Goal: Information Seeking & Learning: Learn about a topic

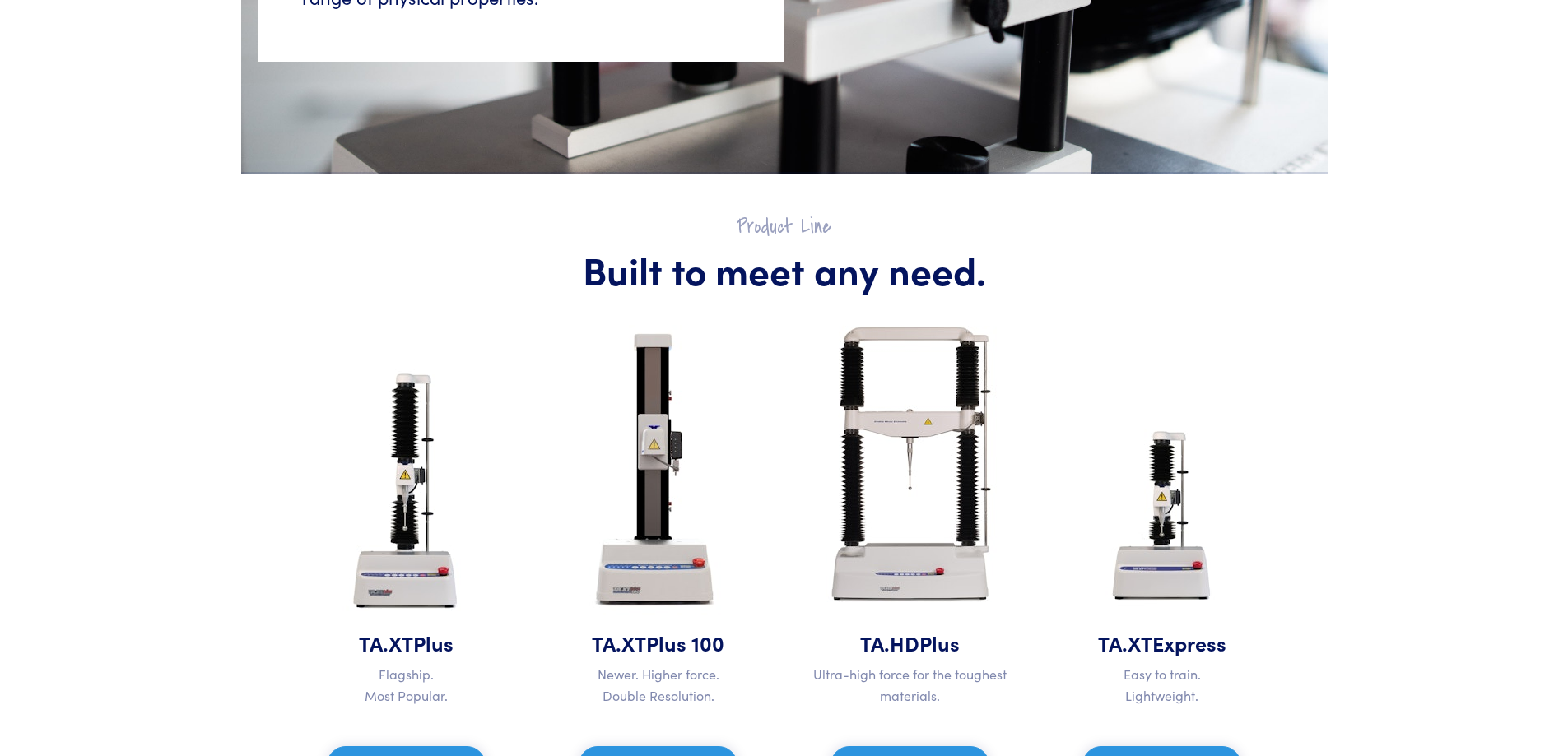
scroll to position [658, 0]
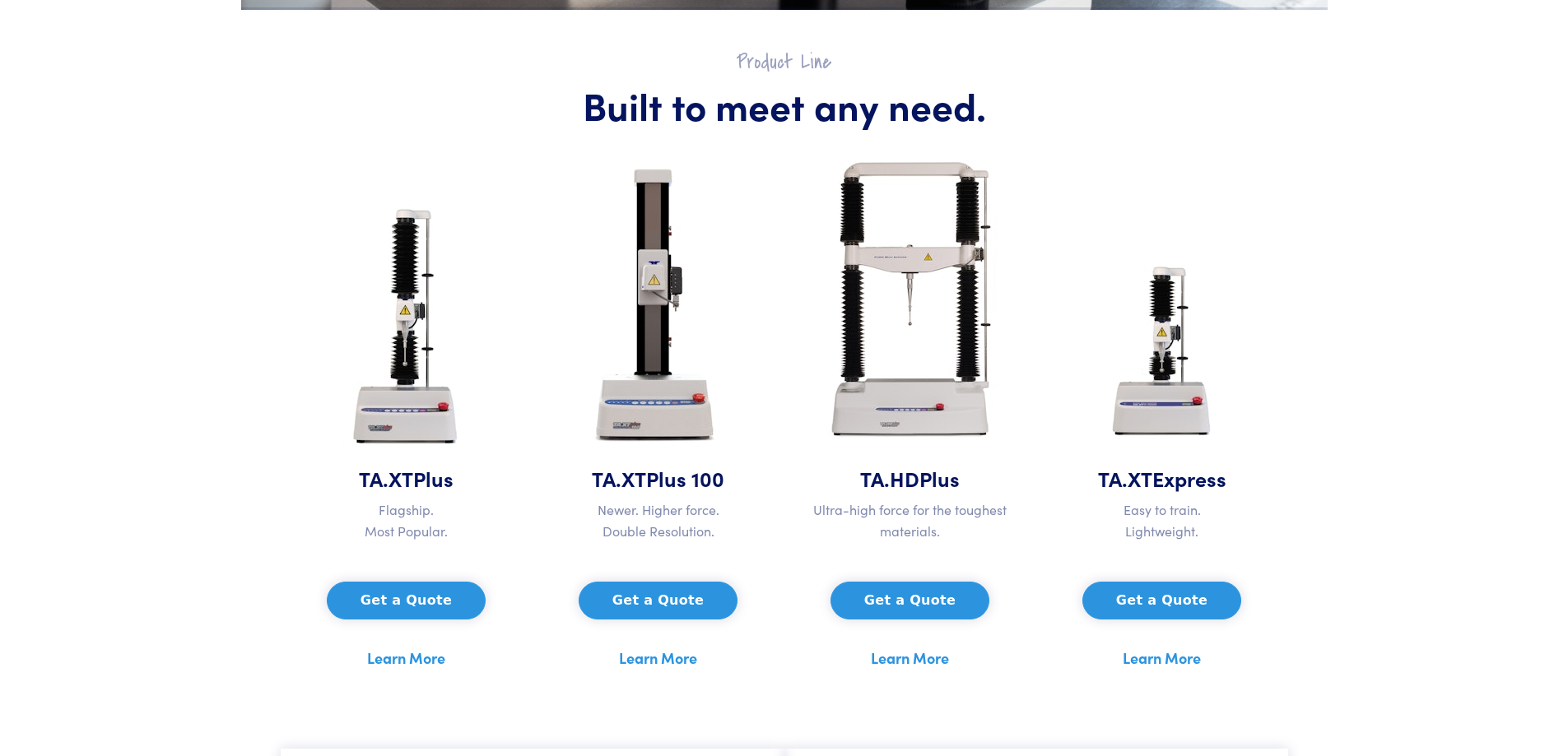
click at [427, 656] on link "Learn More" at bounding box center [406, 658] width 78 height 24
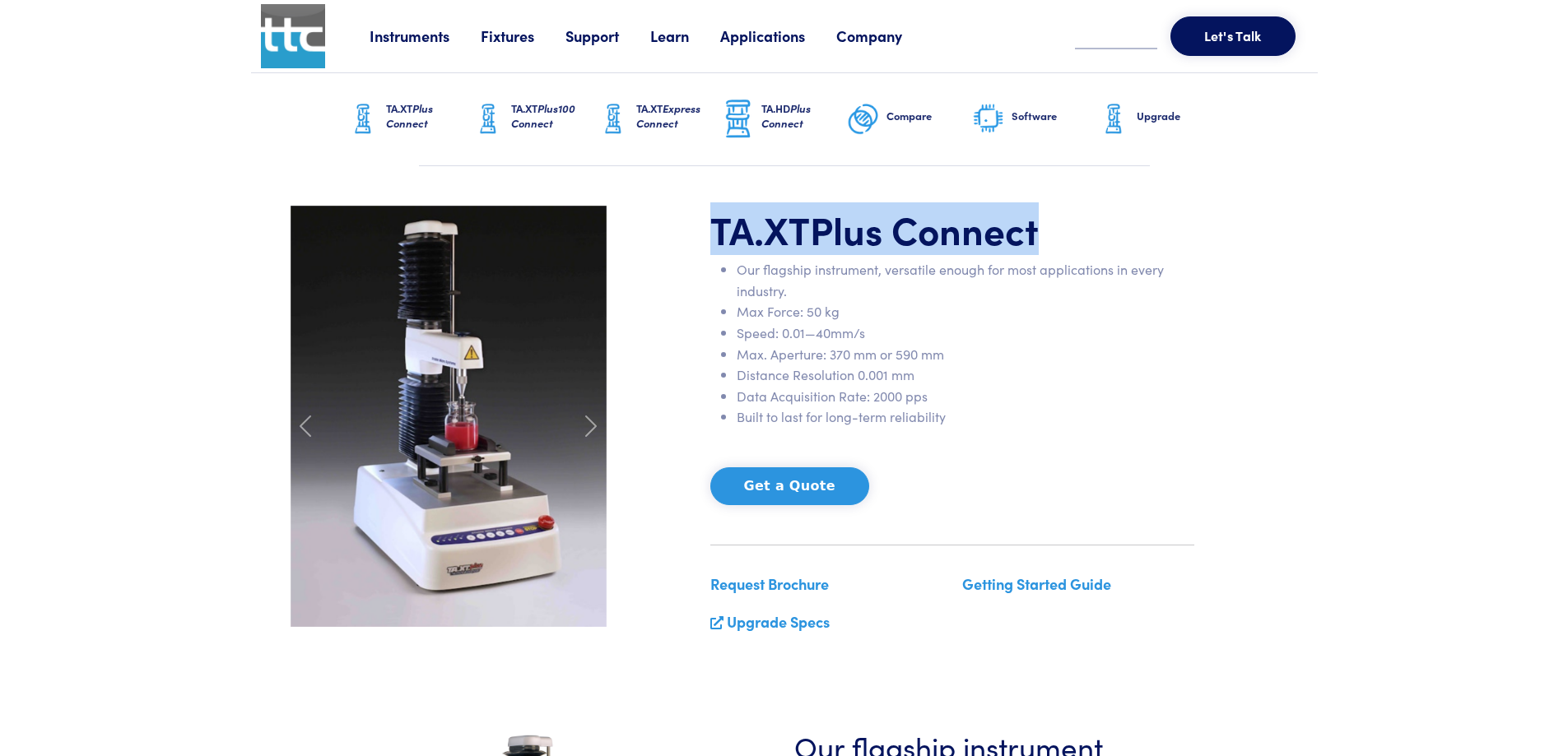
drag, startPoint x: 699, startPoint y: 238, endPoint x: 1044, endPoint y: 236, distance: 345.0
click at [1044, 236] on div "TA.XT Plus Connect Our flagship instrument, versatile enough for most applicati…" at bounding box center [784, 426] width 1008 height 442
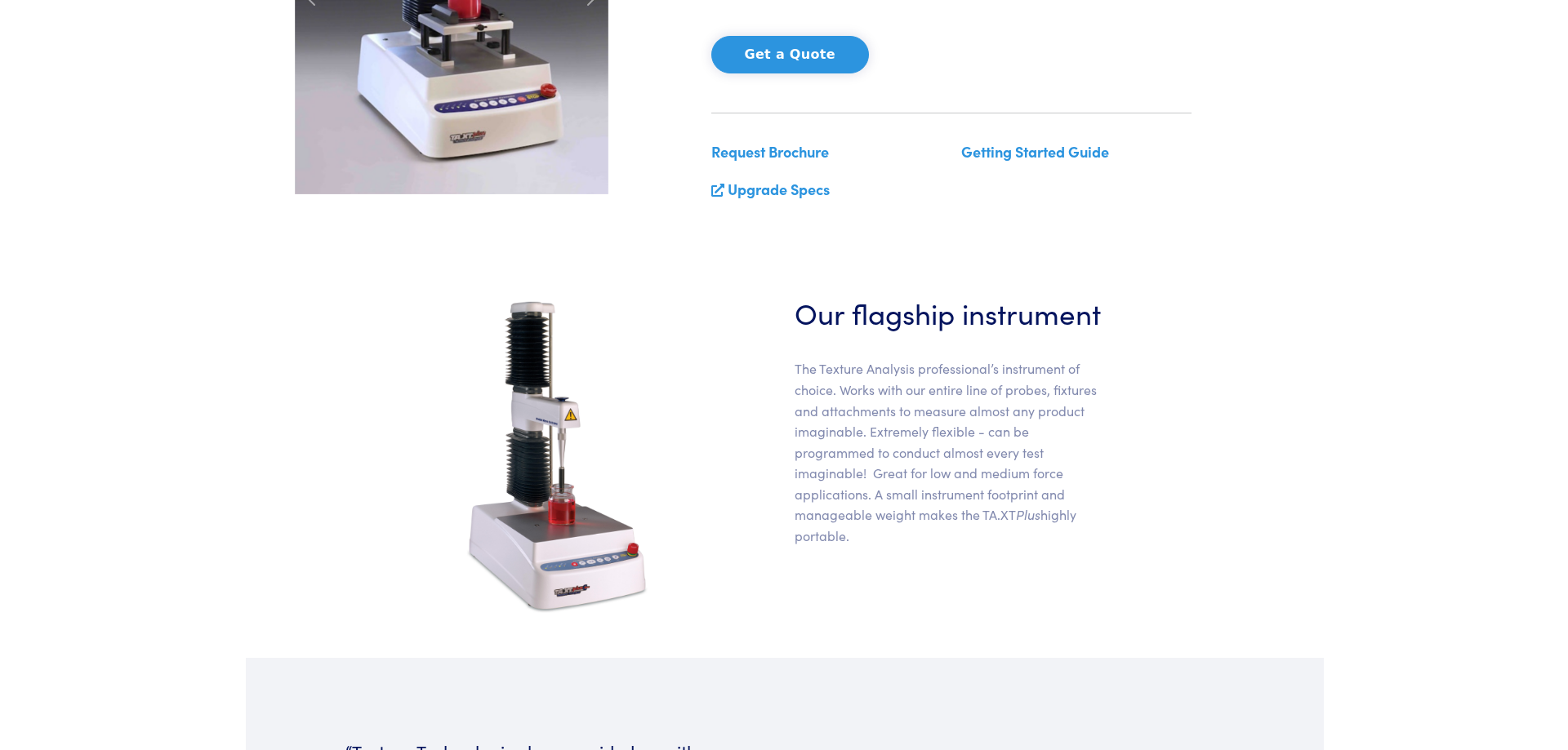
scroll to position [490, 0]
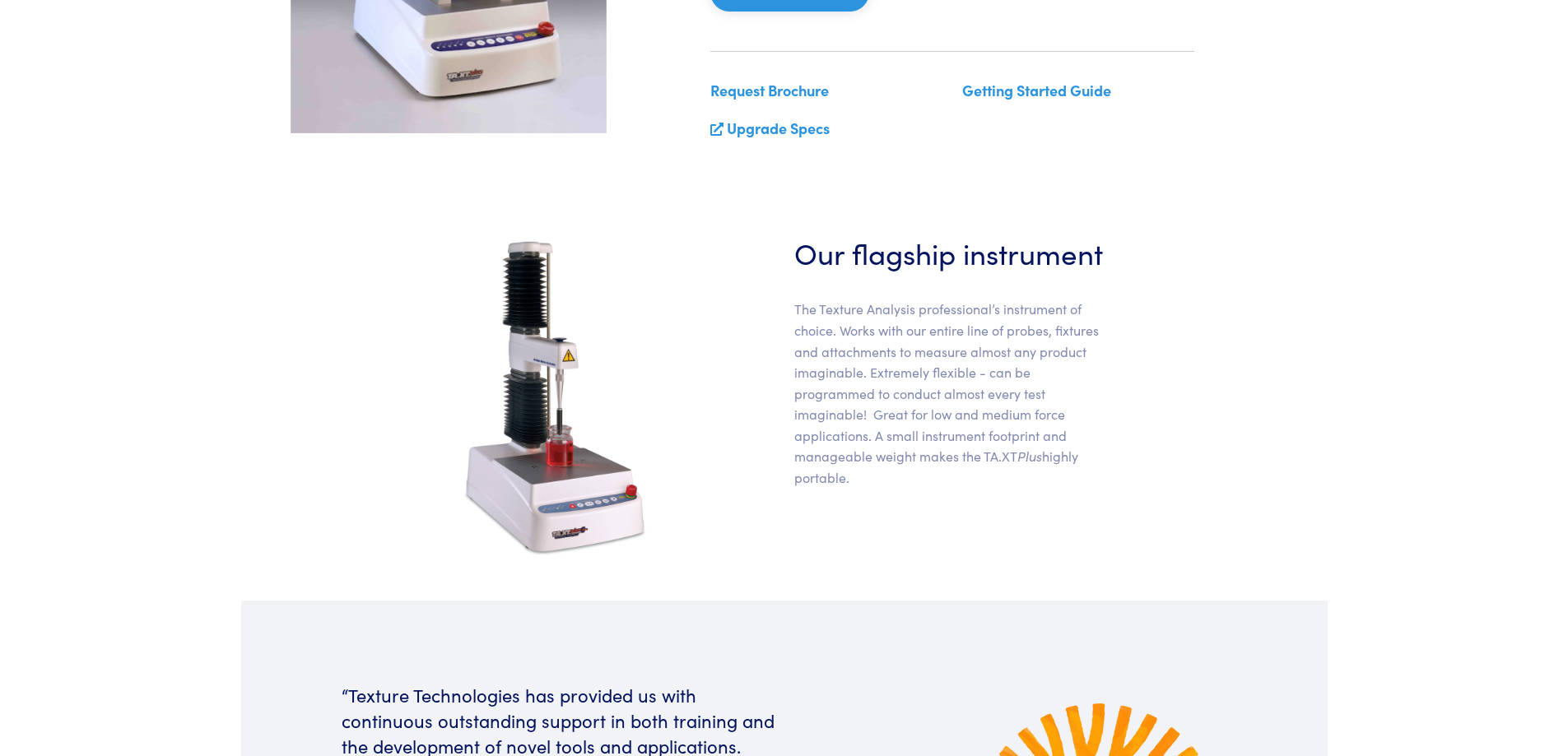
click at [1041, 92] on link "Getting Started Guide" at bounding box center [1037, 90] width 149 height 20
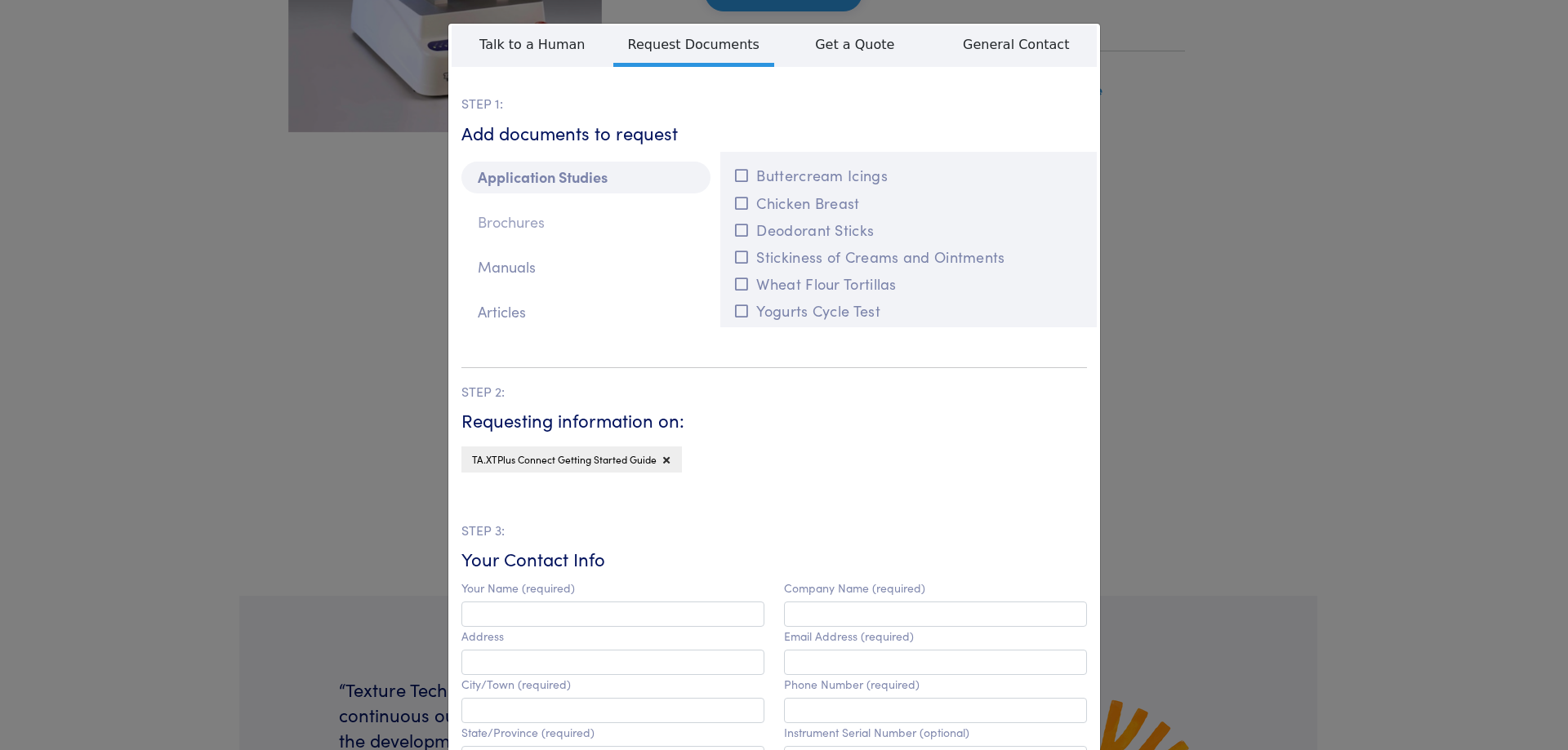
click at [502, 220] on p "Brochures" at bounding box center [586, 222] width 249 height 32
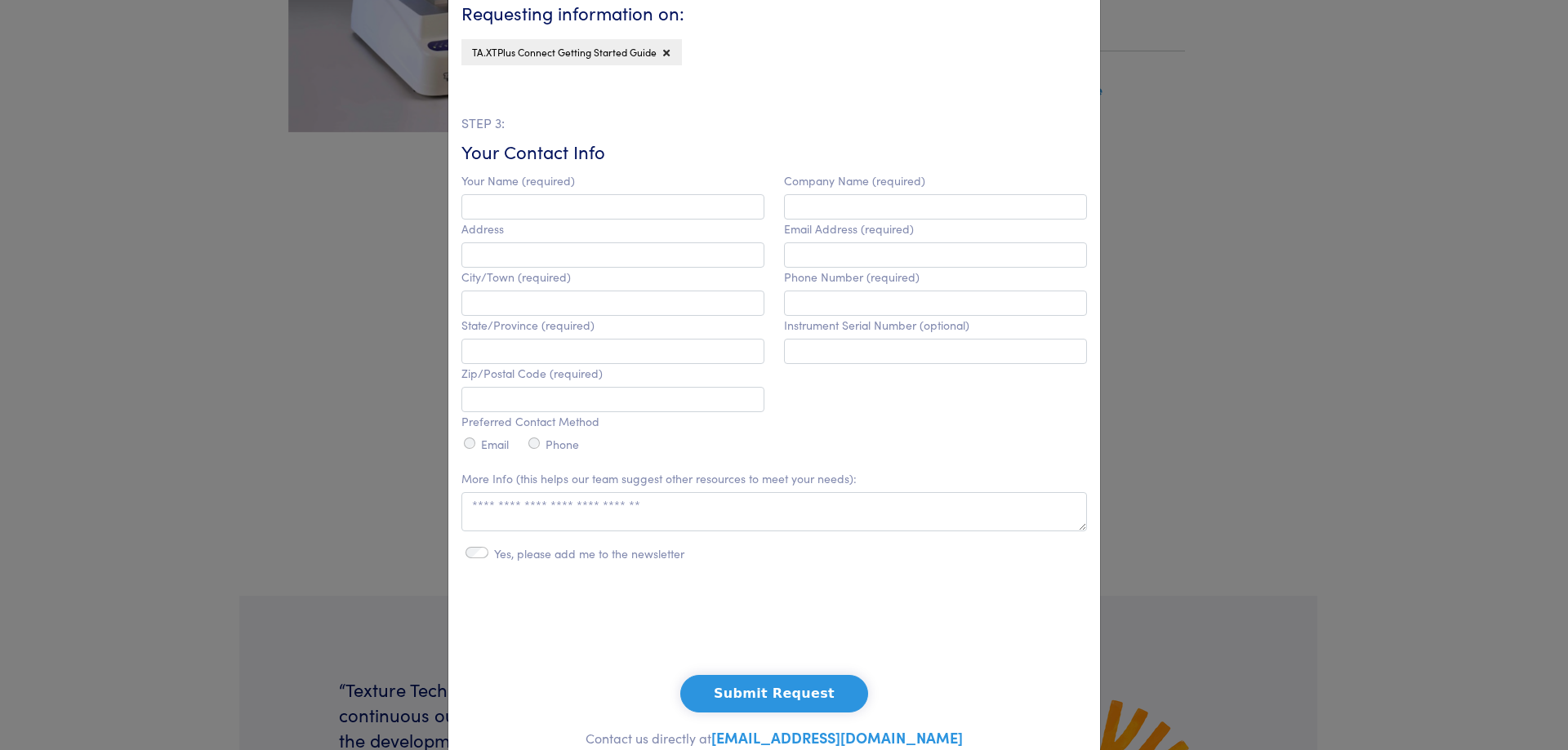
scroll to position [0, 0]
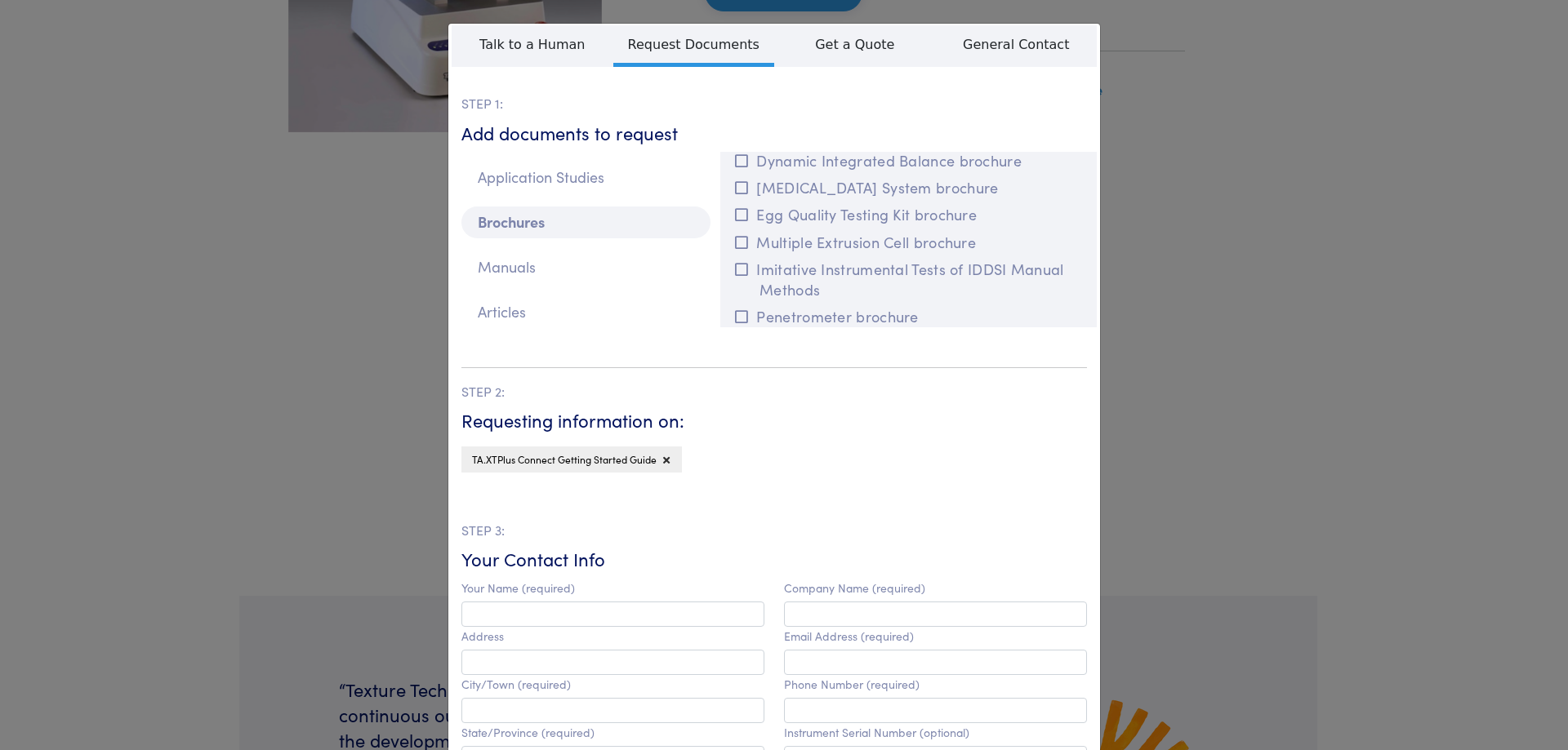
click at [280, 249] on div "**********" at bounding box center [784, 375] width 1568 height 750
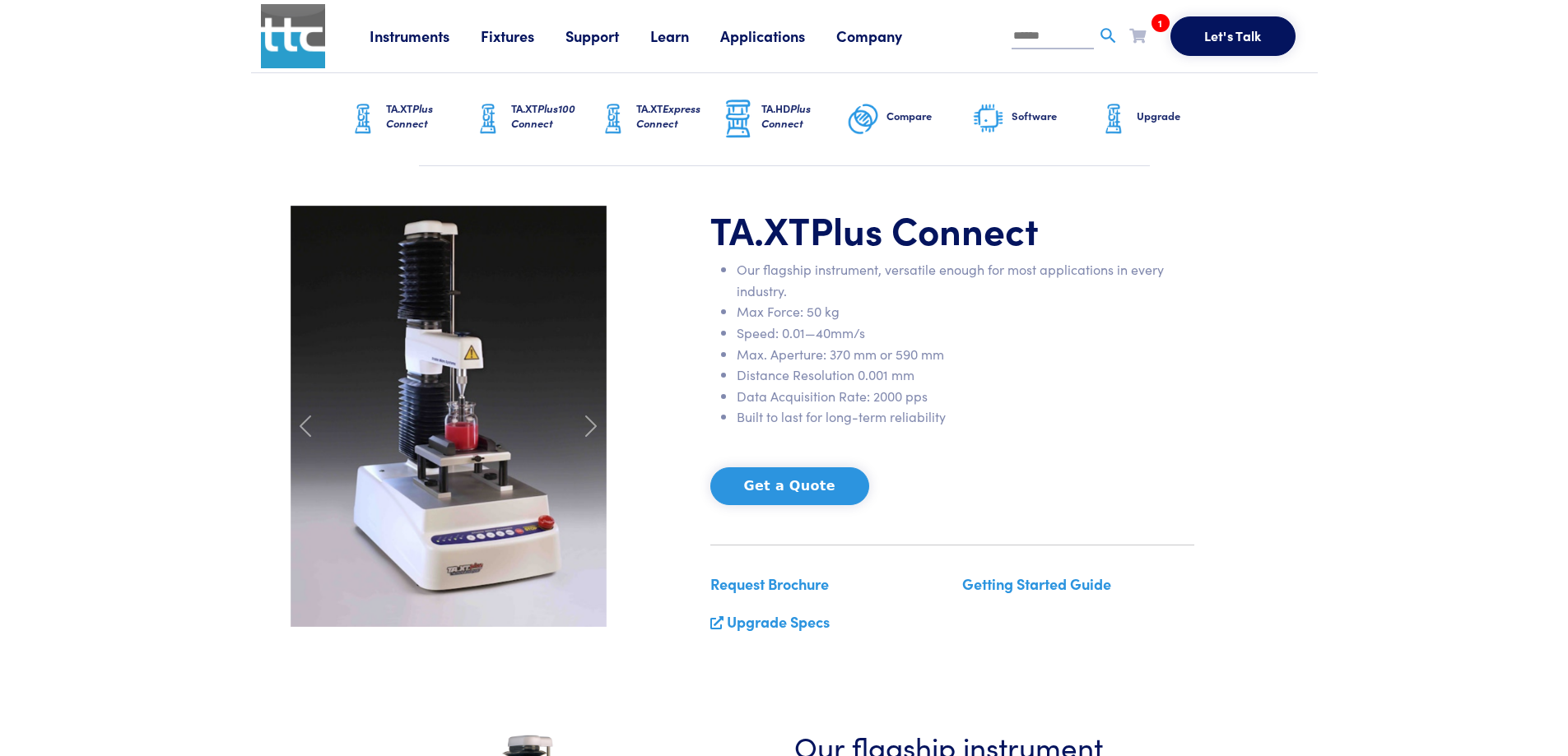
click at [1026, 120] on h6 "Software" at bounding box center [1055, 116] width 86 height 15
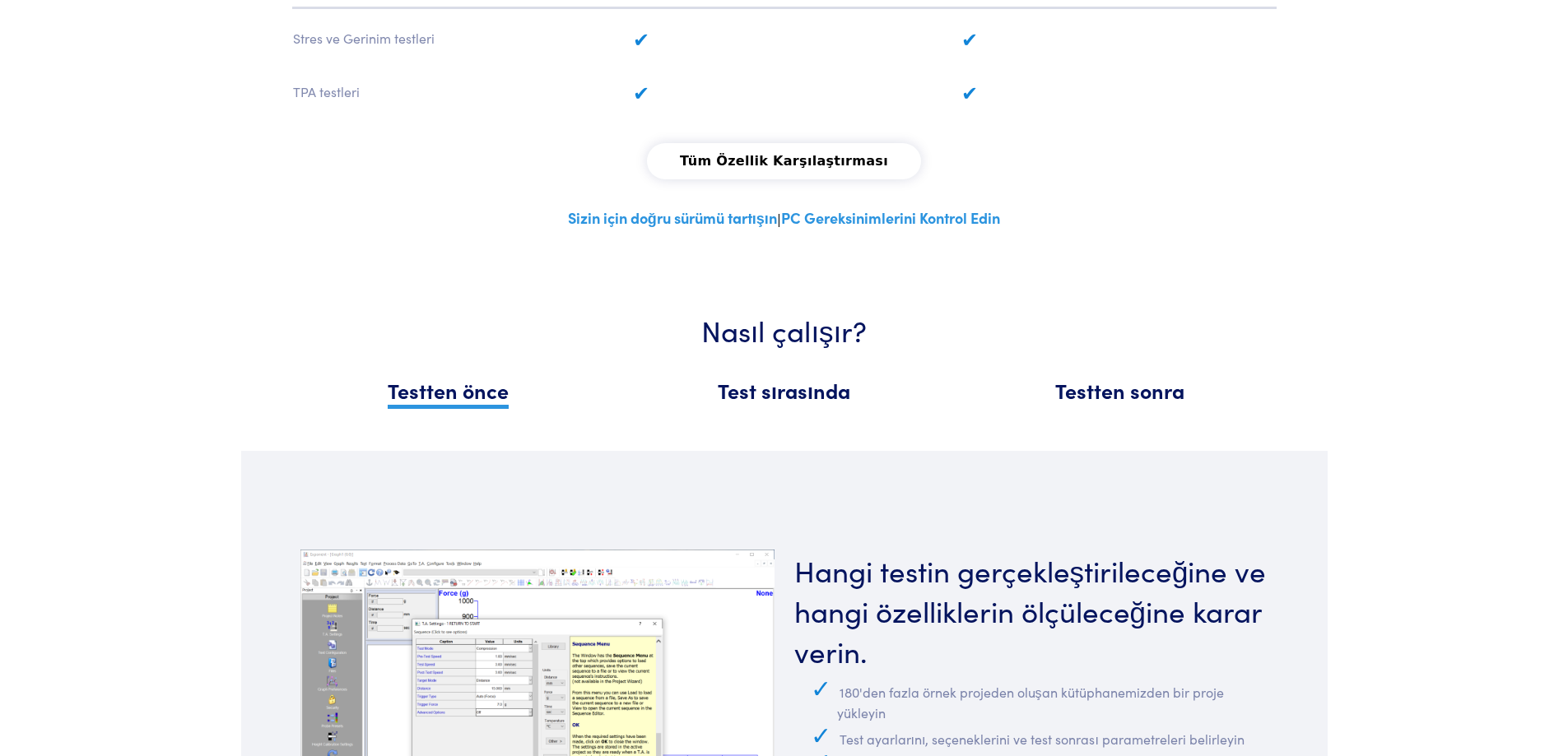
scroll to position [1750, 0]
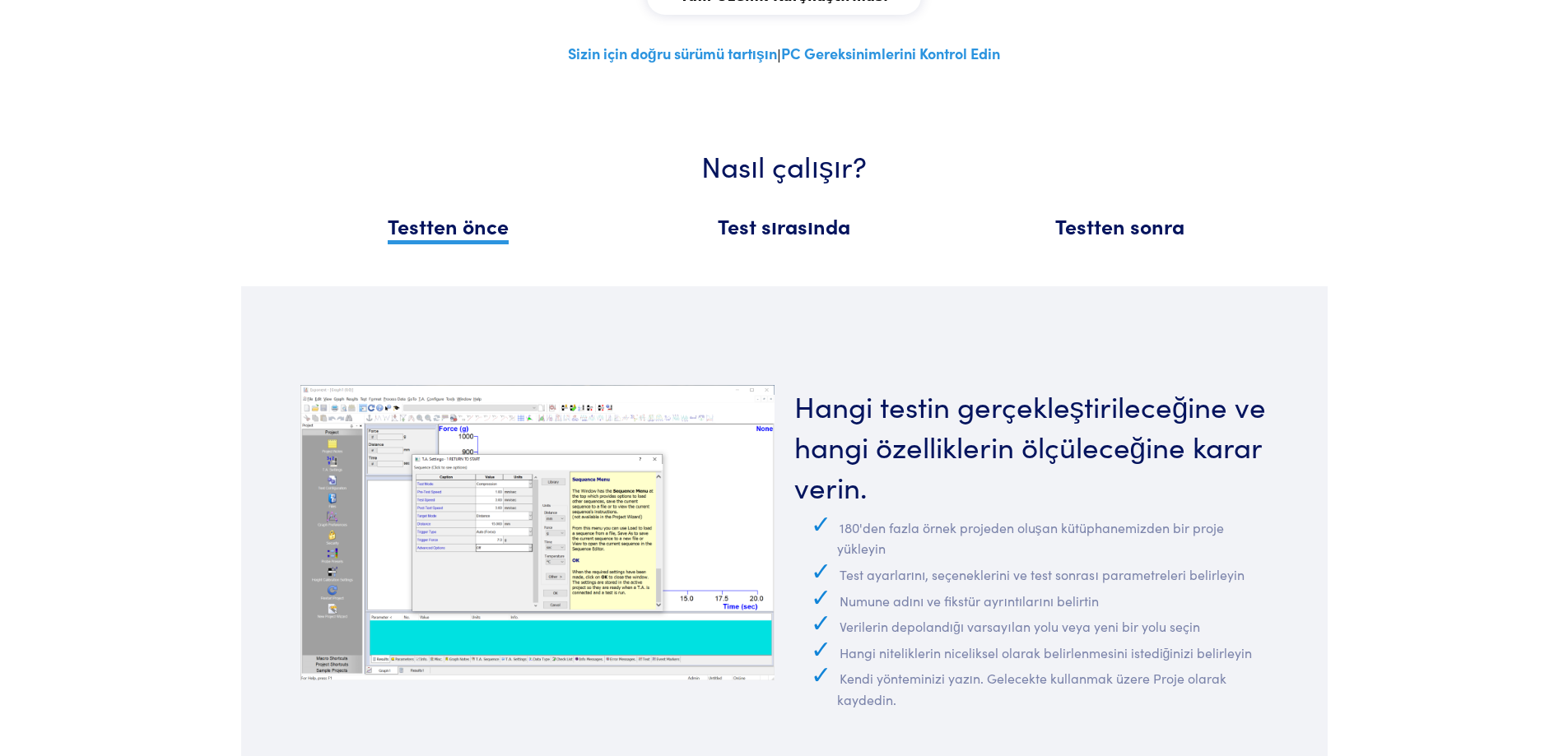
click at [1115, 229] on font "Testten sonra" at bounding box center [1119, 226] width 129 height 29
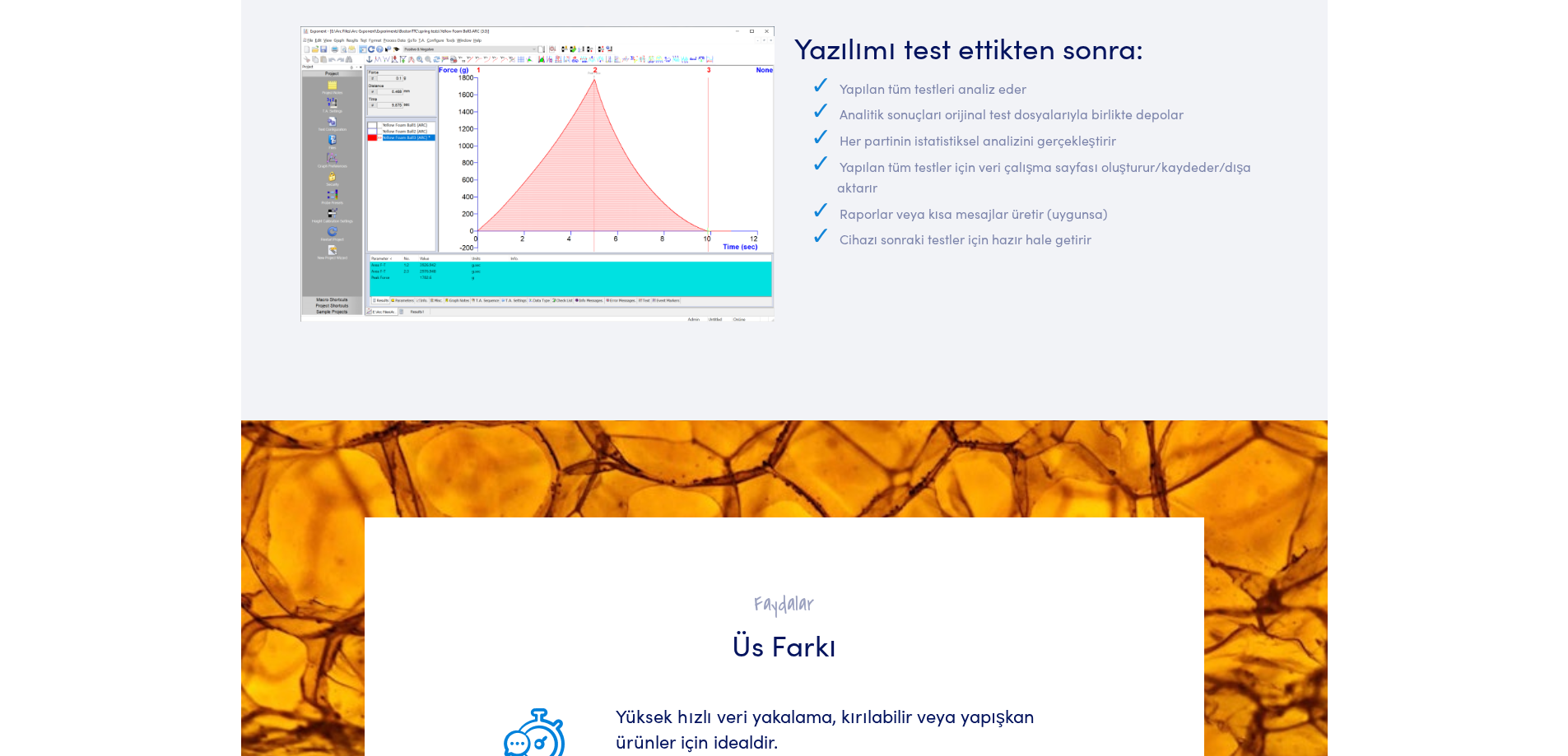
scroll to position [2162, 0]
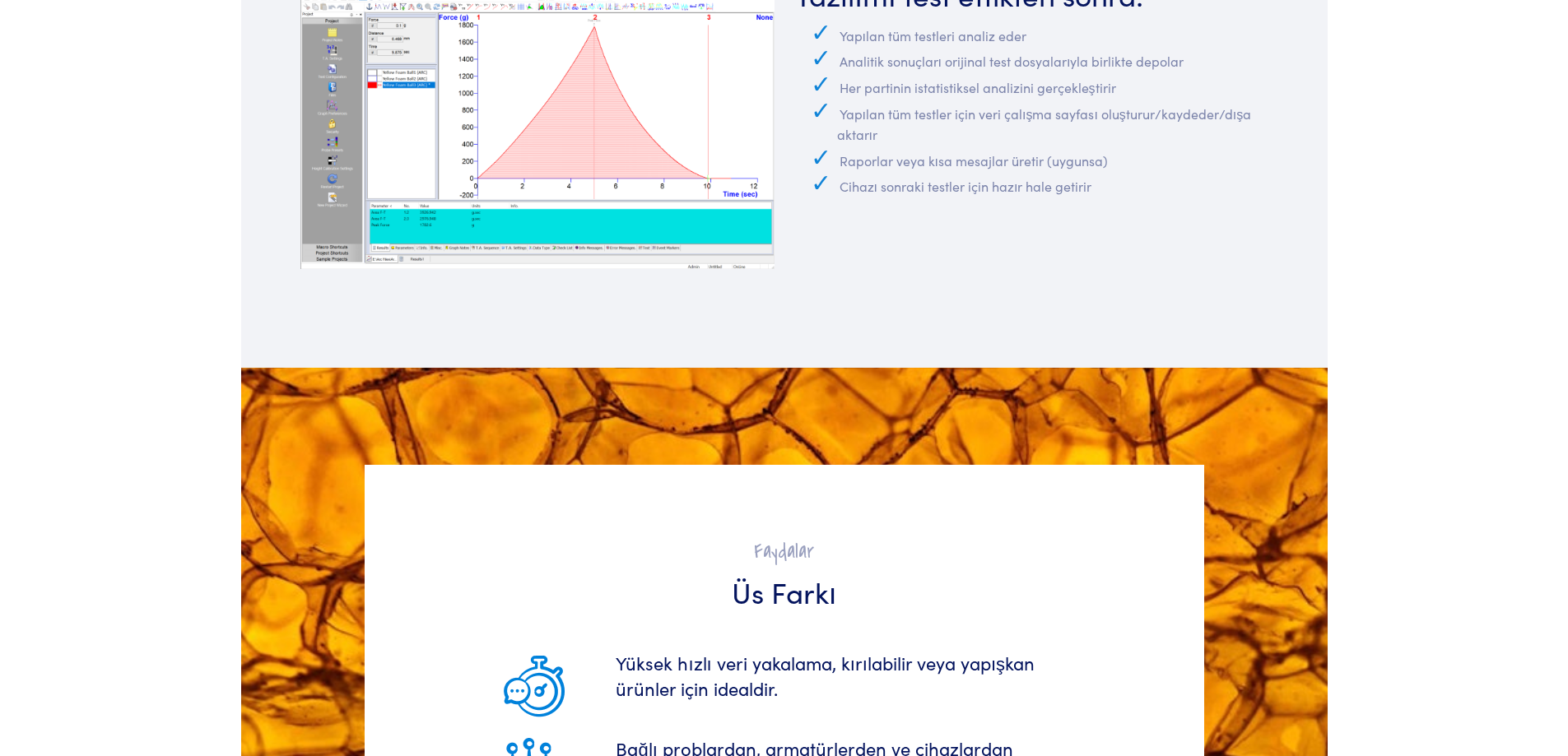
click at [1126, 318] on section "Yazılımı test ettikten sonra: Yapılan tüm testleri analiz eder Analitik sonuçla…" at bounding box center [784, 121] width 1087 height 493
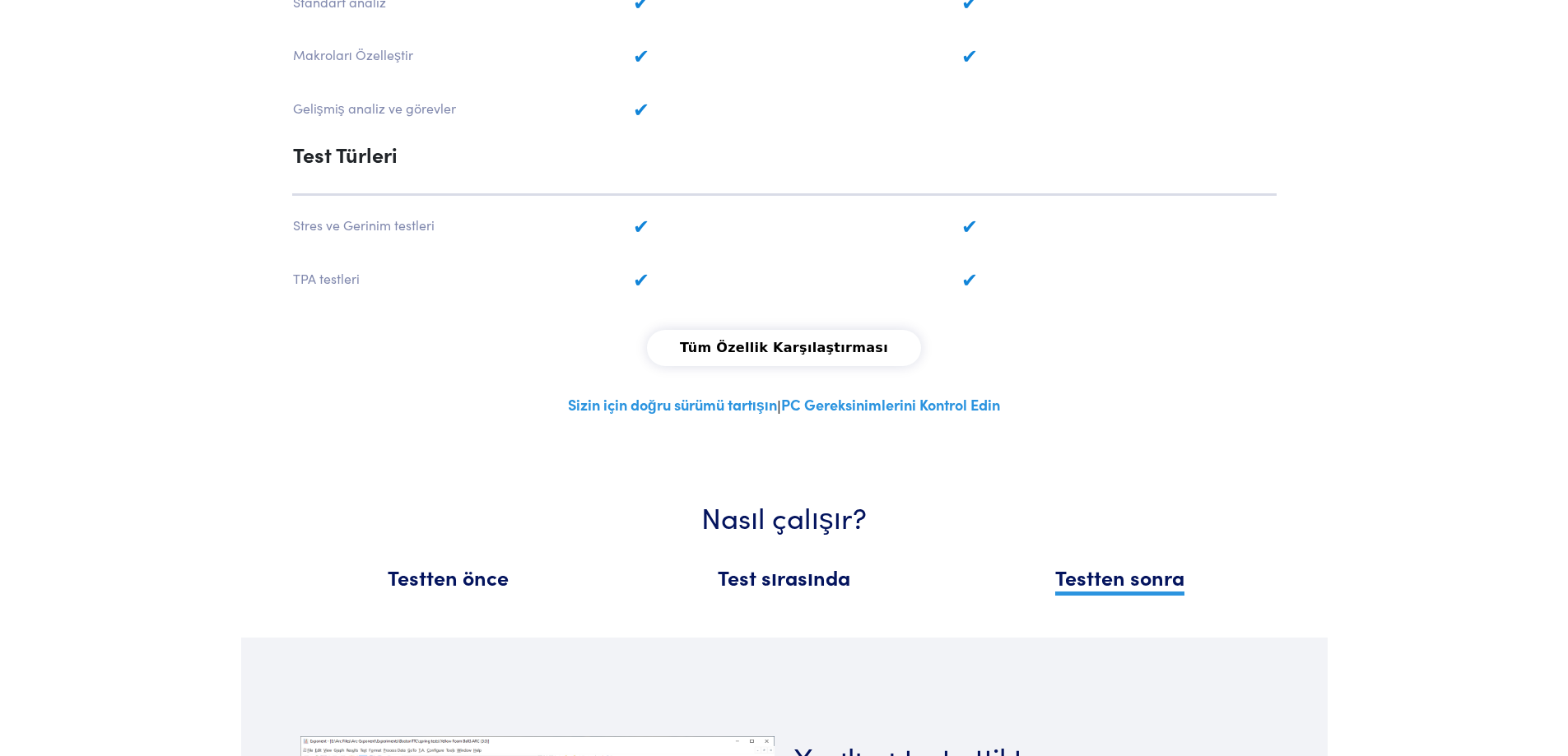
scroll to position [1564, 0]
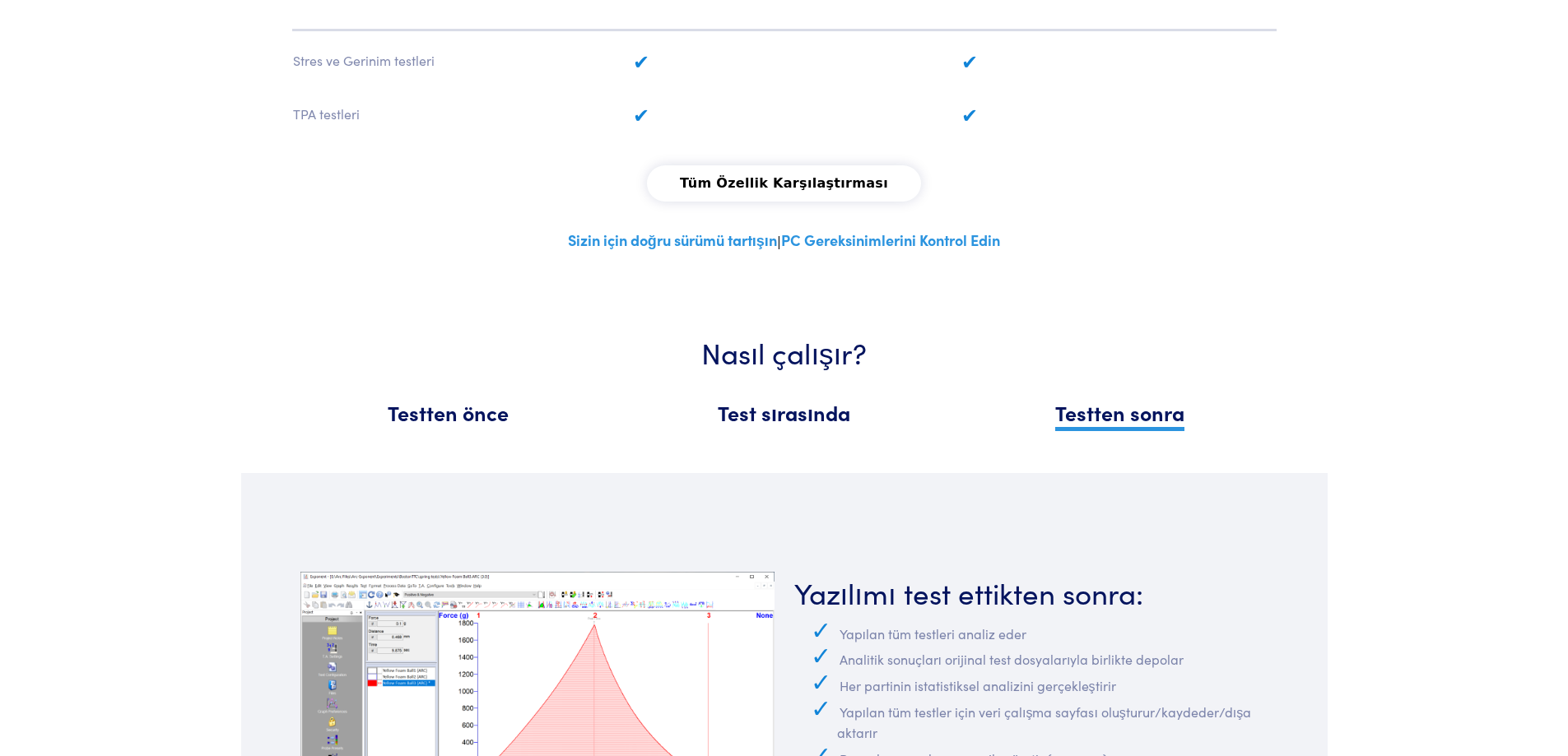
click at [973, 603] on font "Yazılımı test ettikten sonra:" at bounding box center [968, 592] width 349 height 40
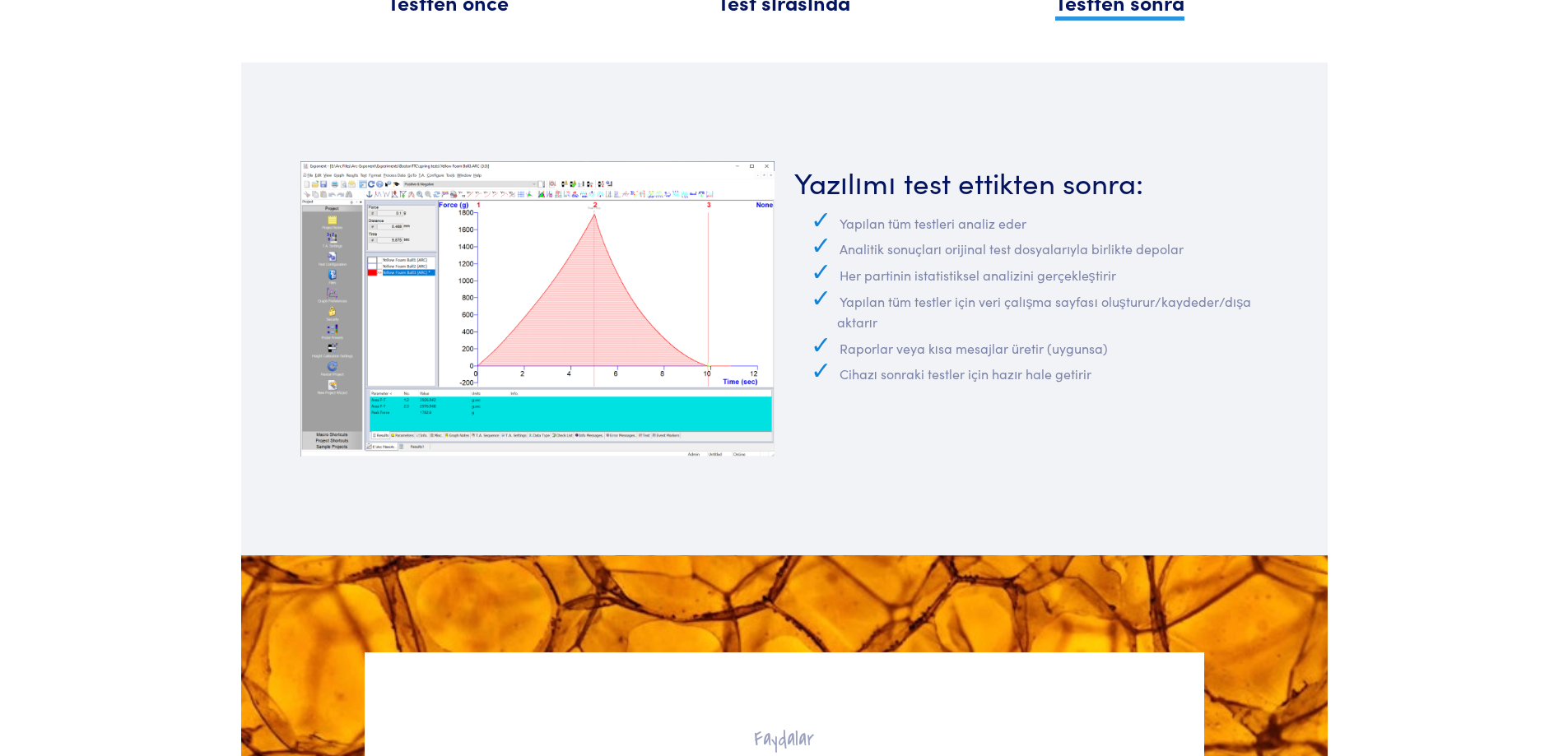
scroll to position [1975, 0]
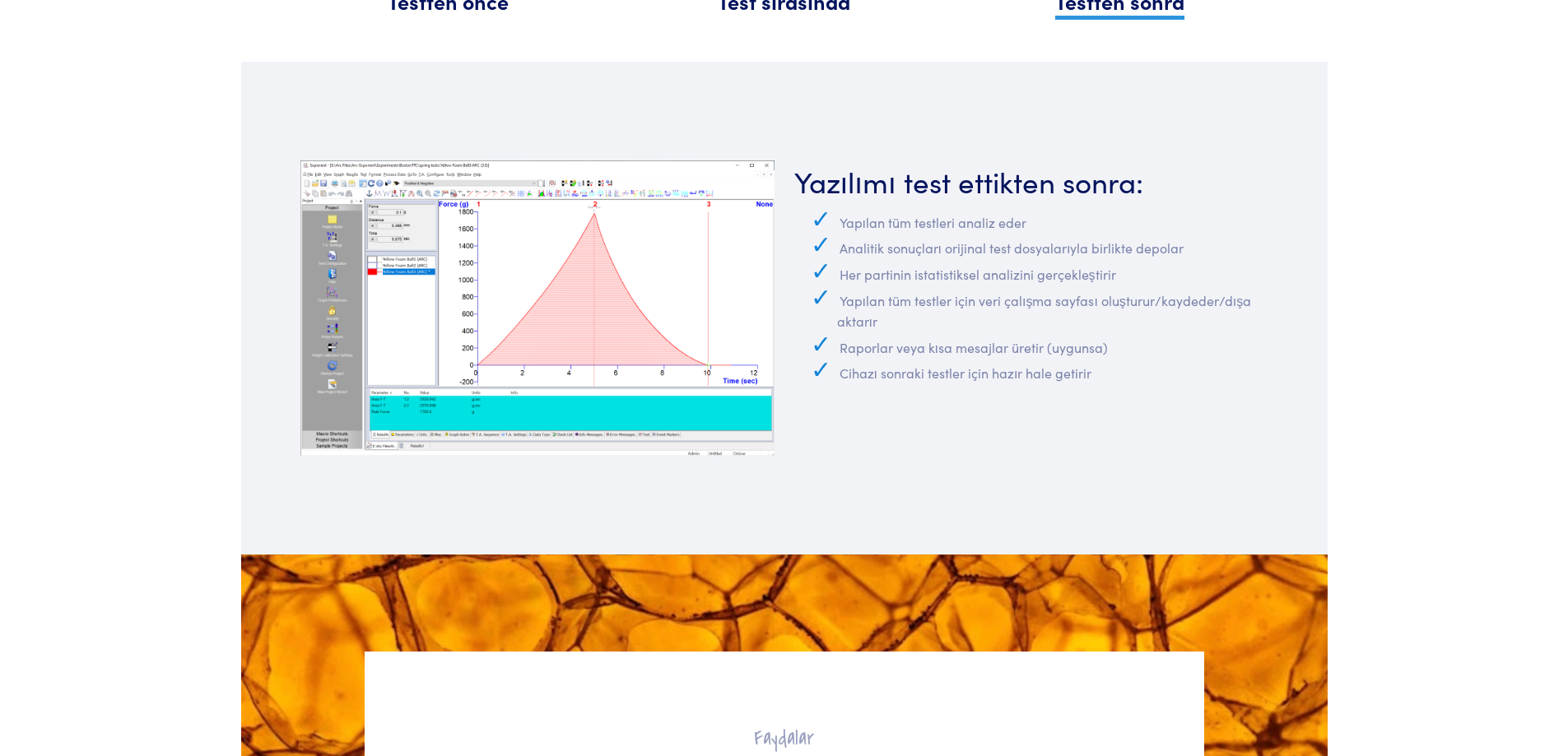
click at [597, 376] on img at bounding box center [537, 308] width 474 height 295
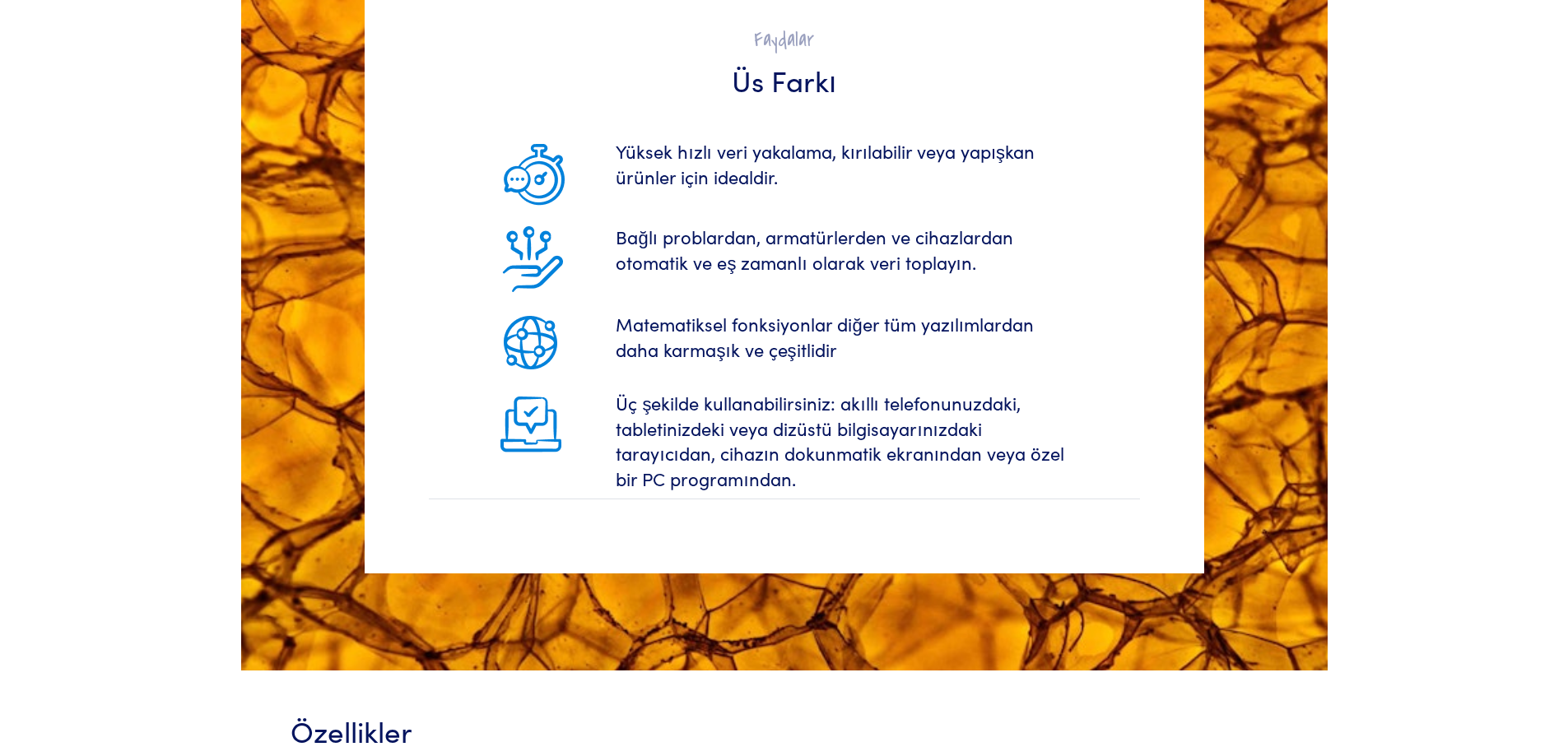
scroll to position [2963, 0]
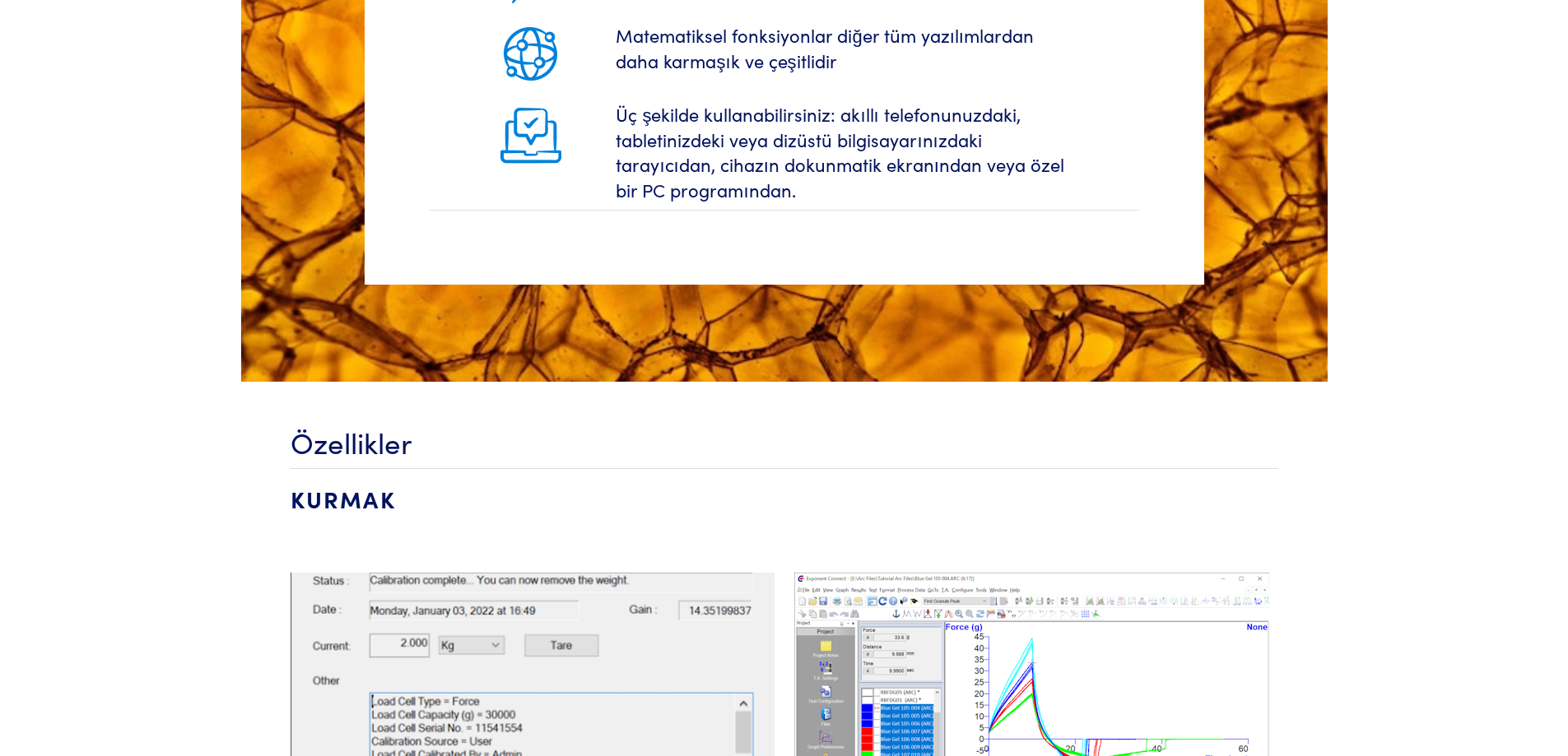
click at [515, 607] on img at bounding box center [532, 693] width 484 height 242
click at [918, 649] on img at bounding box center [1032, 695] width 475 height 247
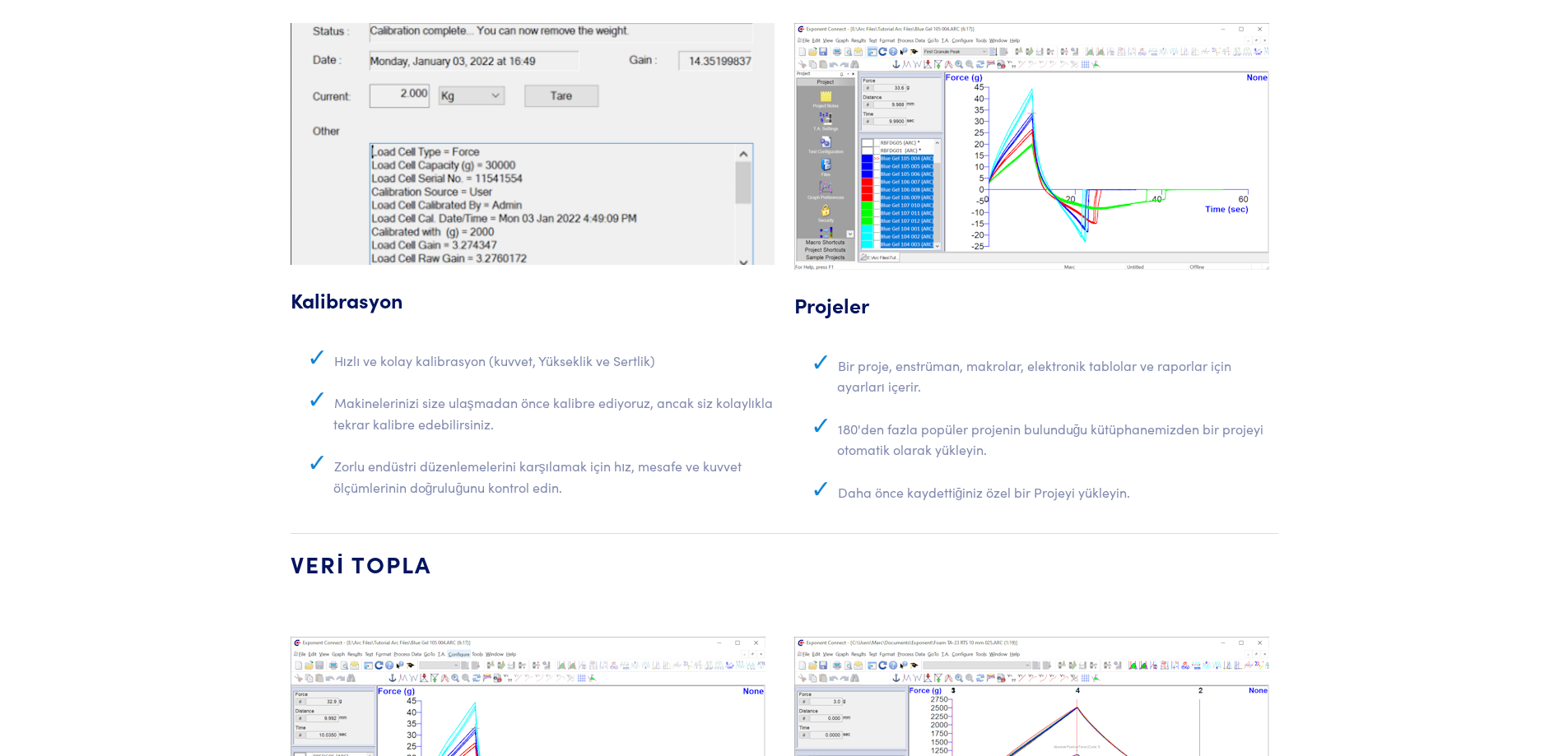
scroll to position [3539, 0]
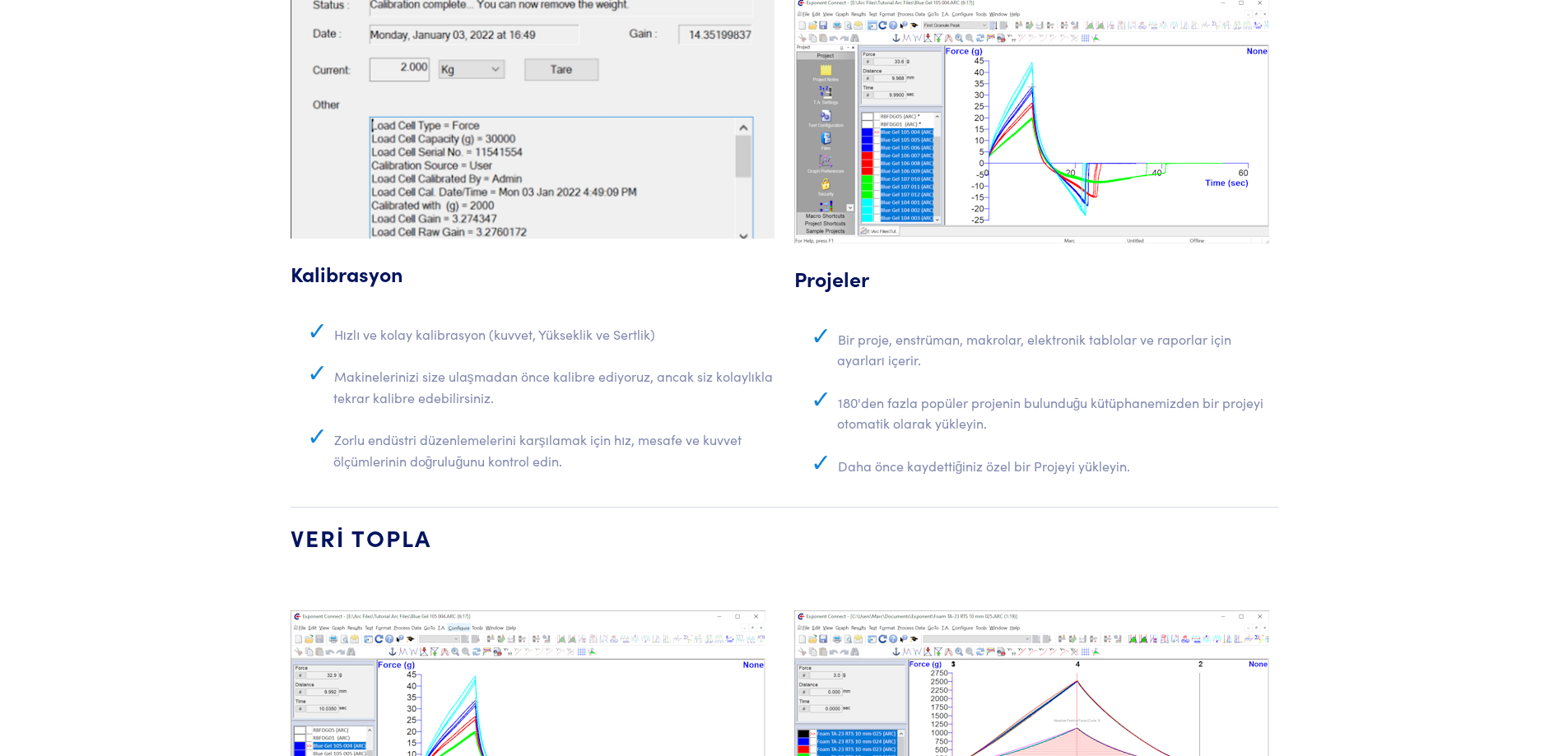
click at [496, 459] on font "Zorlu endüstri düzenlemelerini karşılamak için hız, mesafe ve kuvvet ölçümlerin…" at bounding box center [538, 450] width 409 height 40
click at [335, 413] on li "Makinelerinizi size ulaşmadan önce kalibre ediyoruz, ancak siz kolaylıkla tekra…" at bounding box center [554, 392] width 441 height 63
click at [957, 422] on font "180'den fazla popüler projenin bulunduğu kütüphanemizden bir projeyi otomatik o…" at bounding box center [1050, 413] width 427 height 40
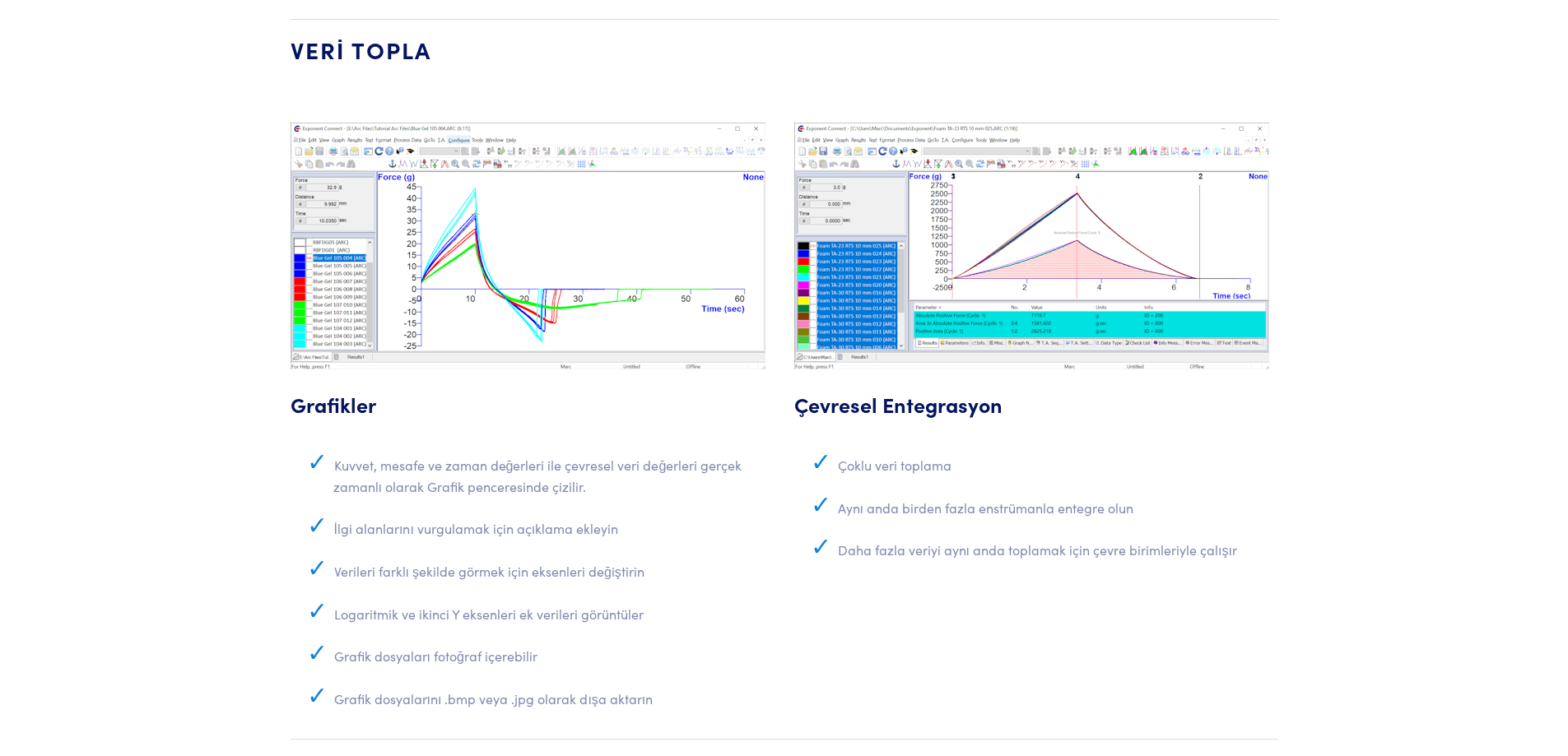
scroll to position [4033, 0]
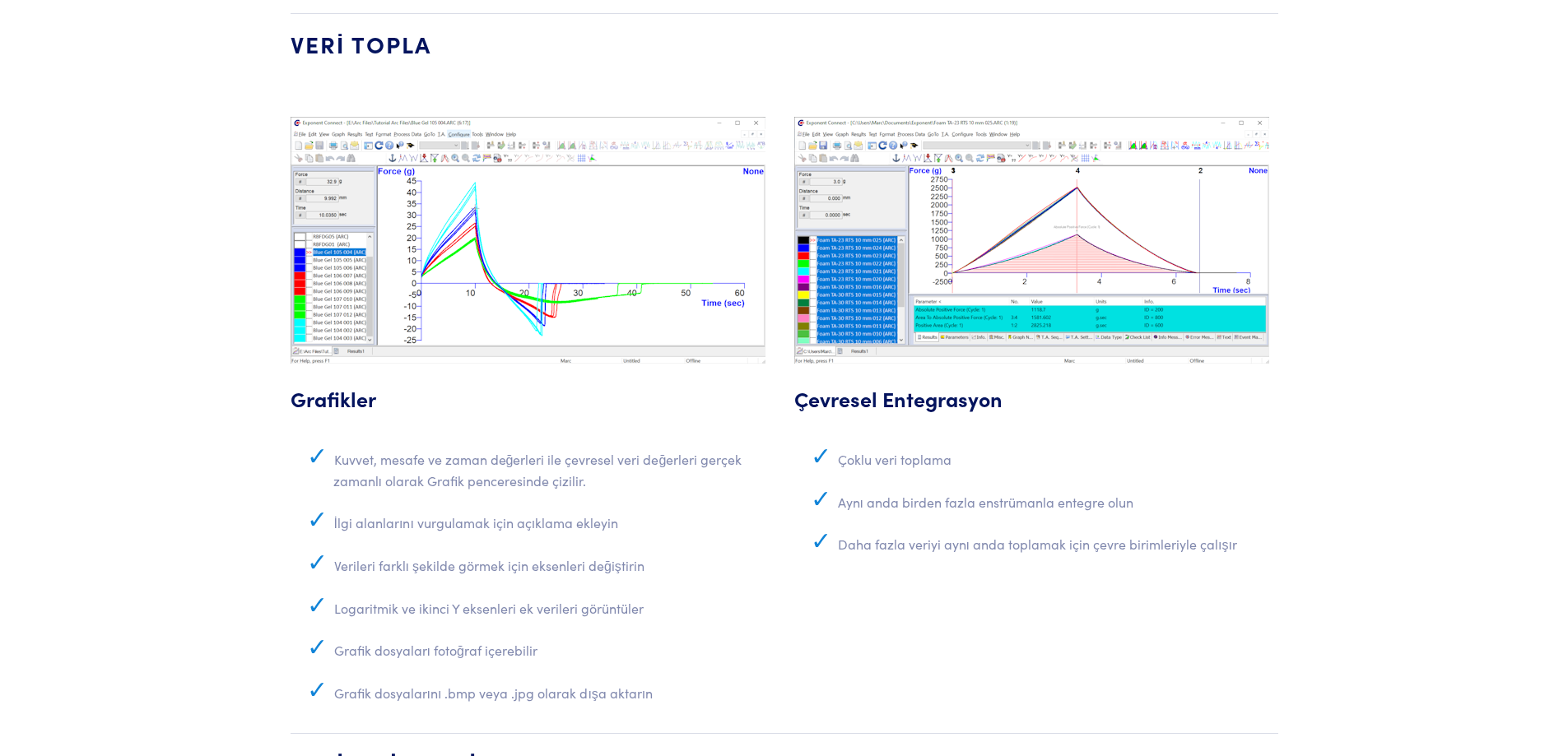
click at [802, 276] on img at bounding box center [1032, 240] width 475 height 247
click at [568, 276] on img at bounding box center [528, 240] width 475 height 247
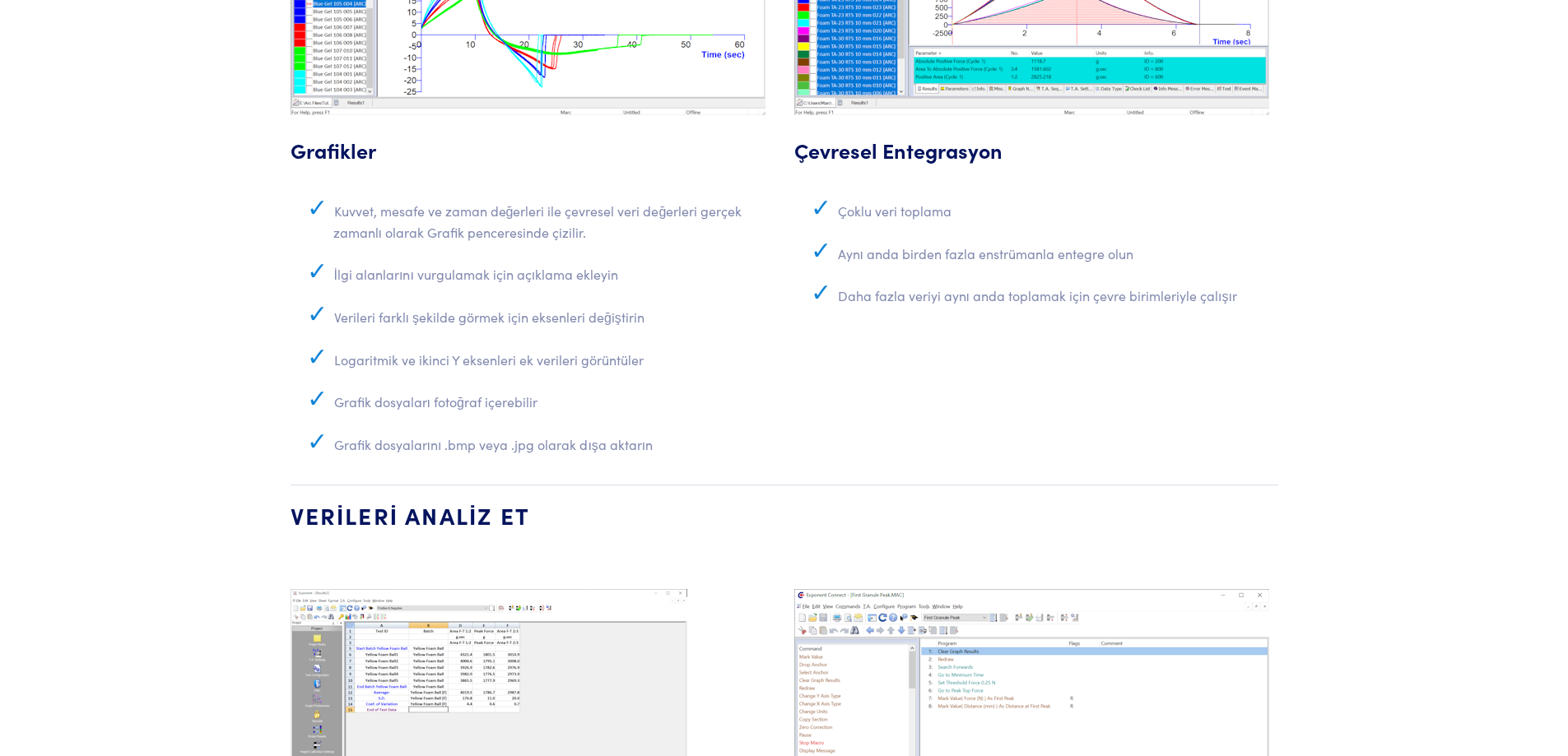
scroll to position [4527, 0]
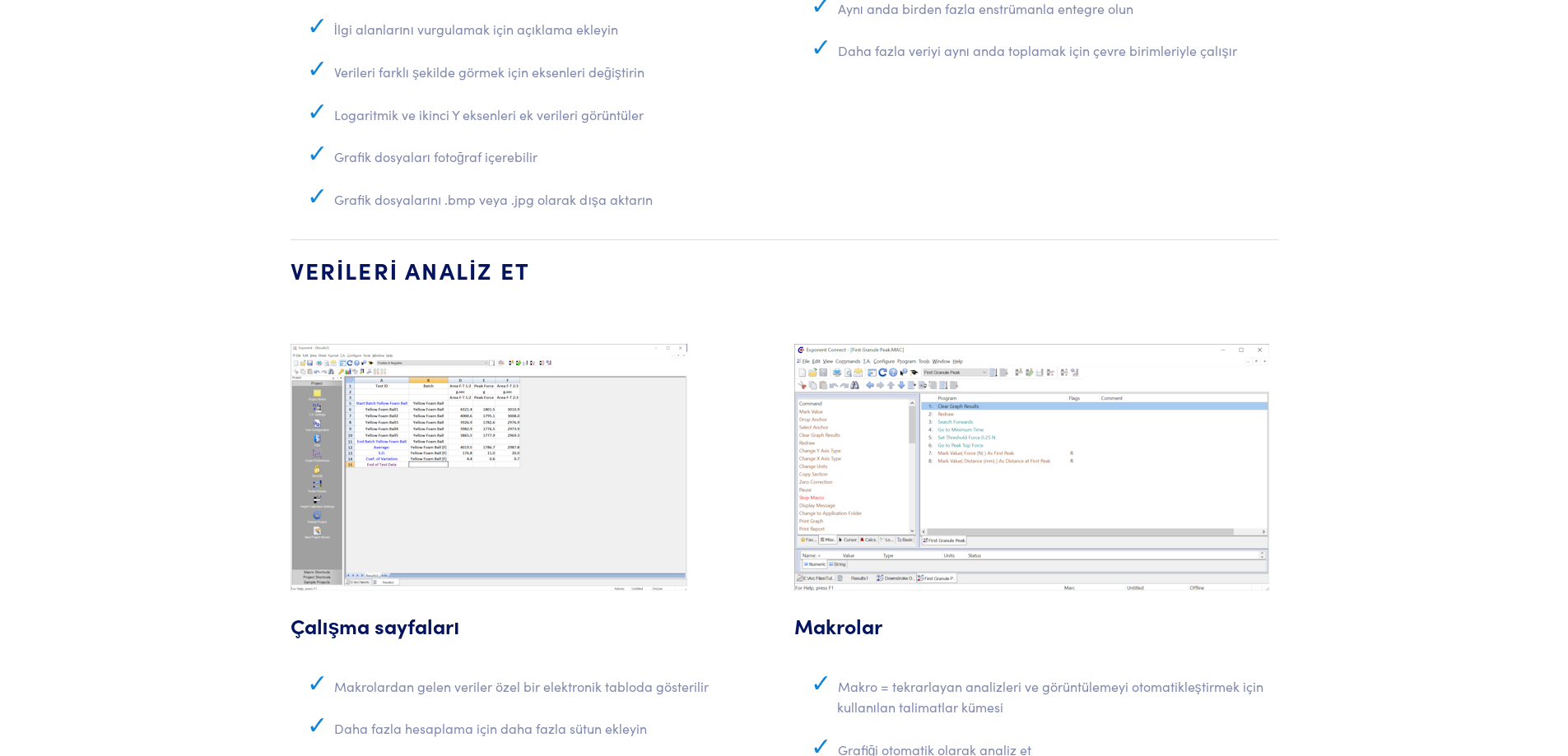
click at [448, 382] on img at bounding box center [488, 467] width 397 height 247
click at [939, 442] on img at bounding box center [1032, 467] width 475 height 247
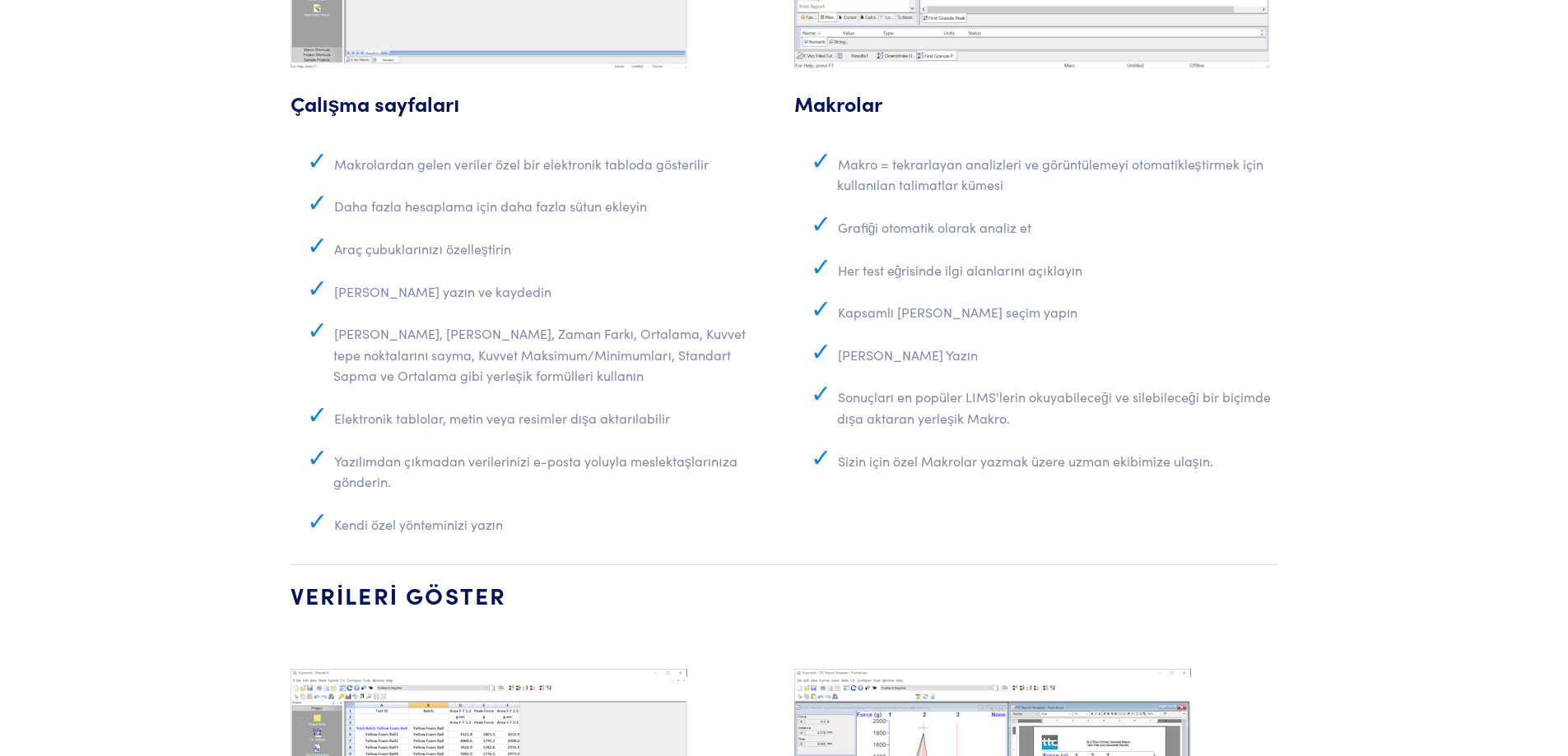
scroll to position [5103, 0]
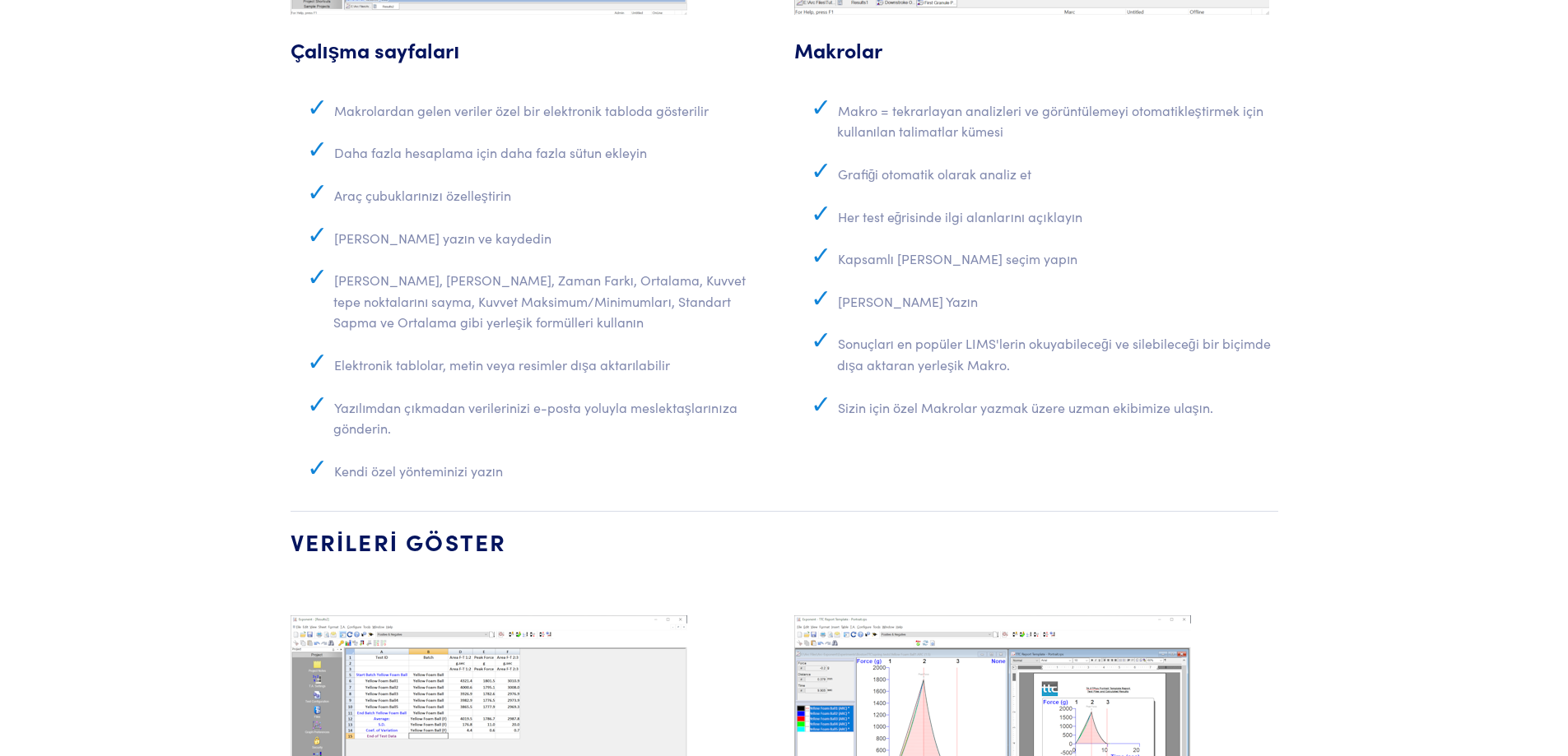
click at [951, 307] on font "Kendi Makronuzu Yazın" at bounding box center [908, 301] width 140 height 19
click at [524, 328] on li "Alan, Gradyan, Zaman Farkı, Ortalama, Kuvvet tepe noktalarını sayma, Kuvvet Mak…" at bounding box center [554, 307] width 441 height 85
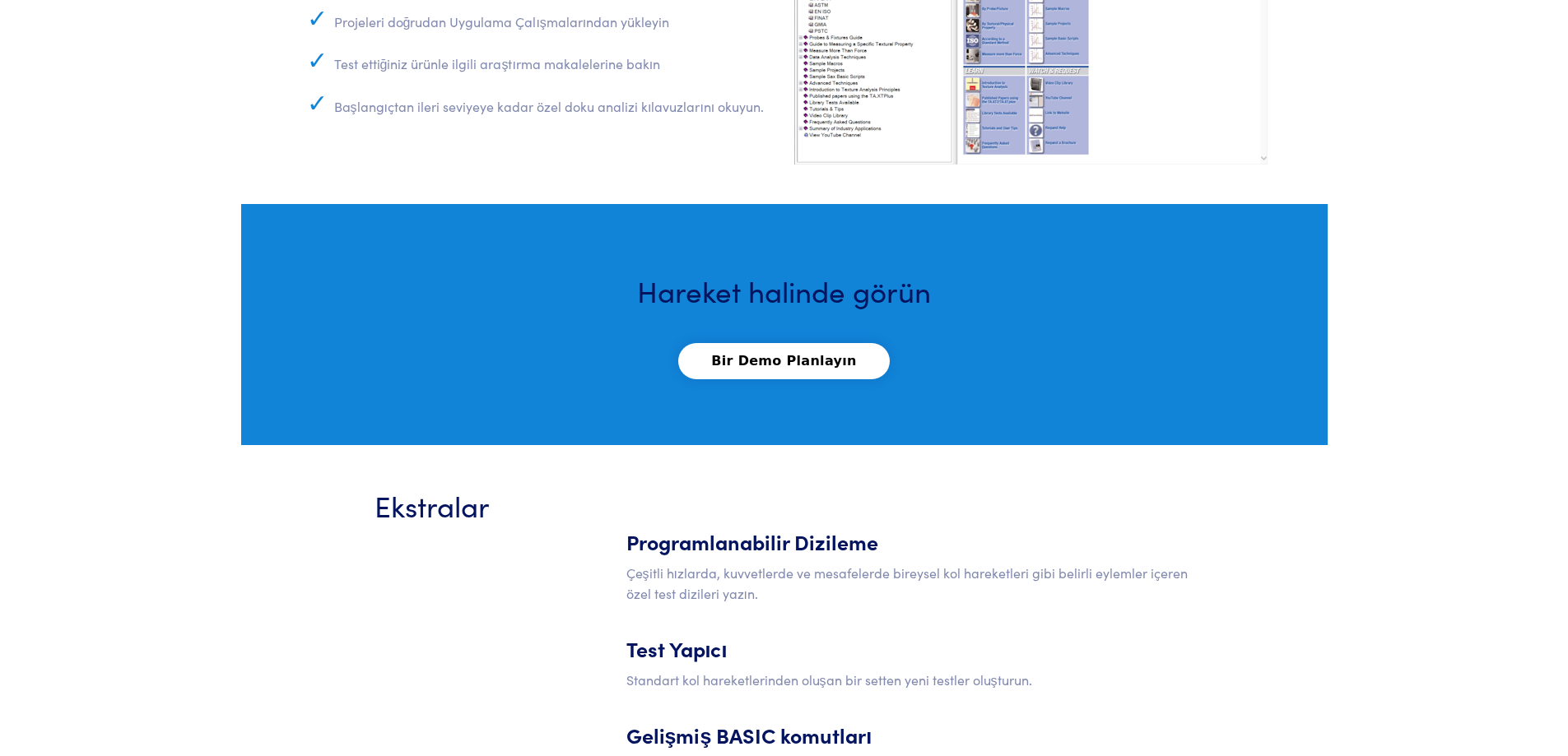
scroll to position [6502, 0]
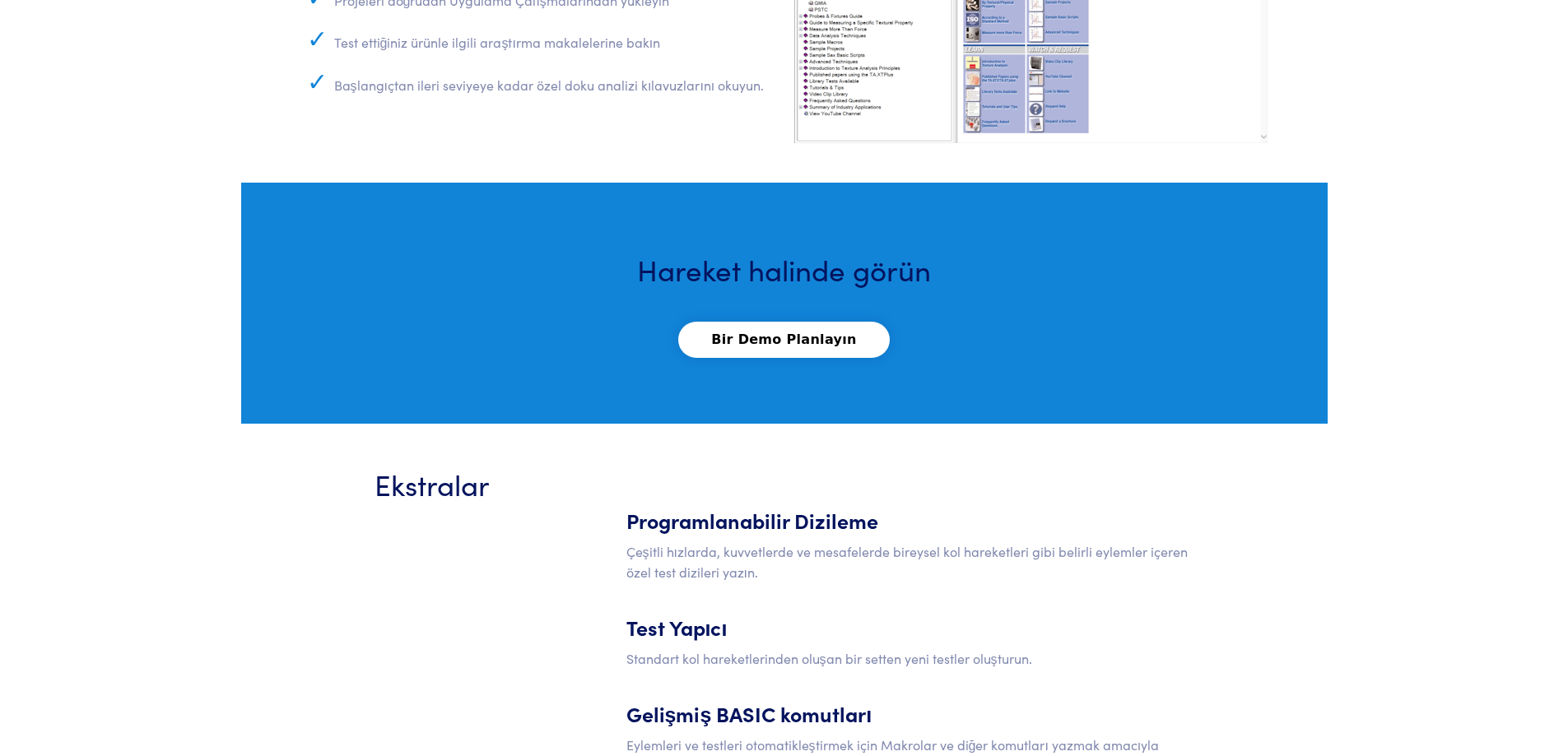
click at [781, 343] on font "Bir Demo Planlayın" at bounding box center [784, 339] width 145 height 16
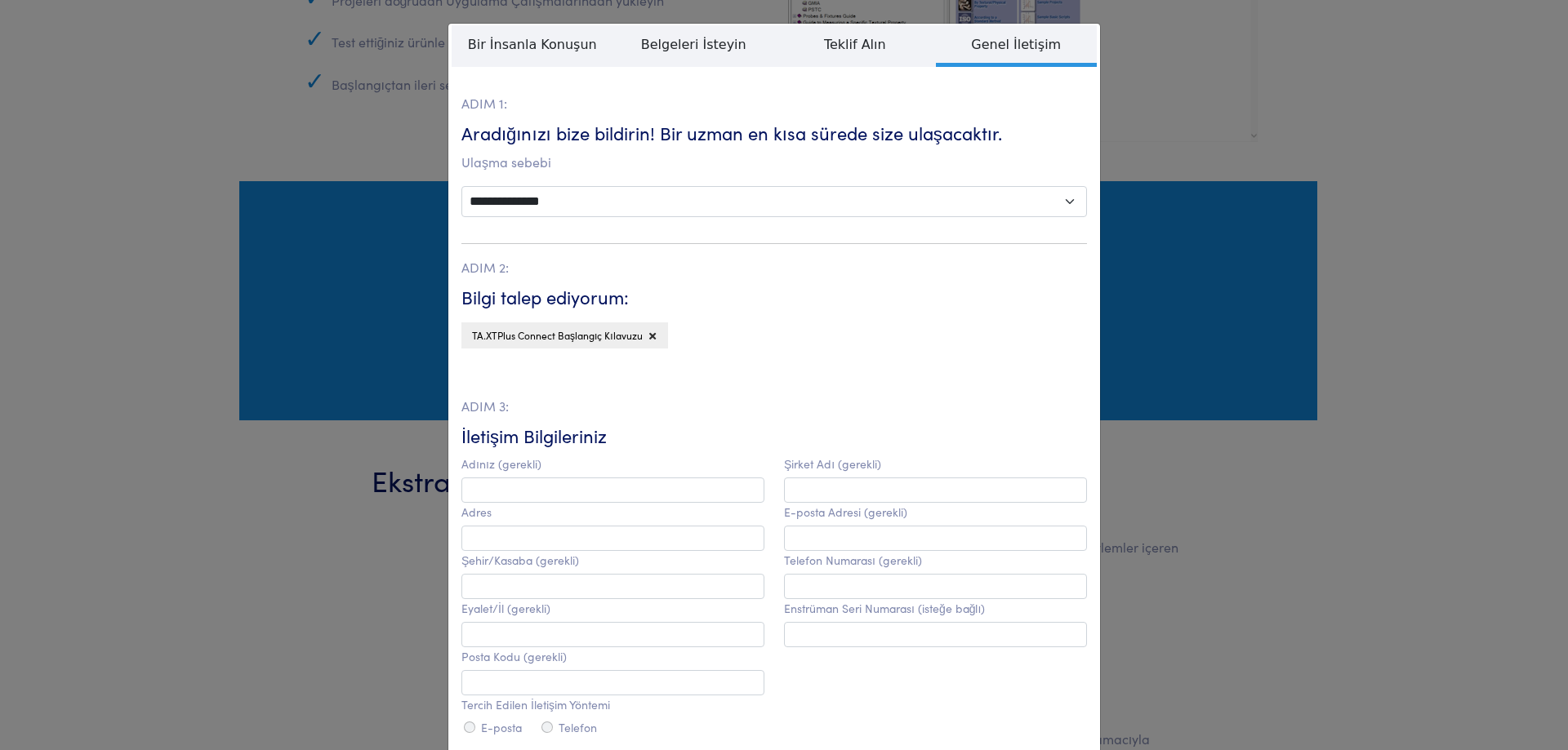
click at [1387, 481] on div "**********" at bounding box center [784, 375] width 1568 height 750
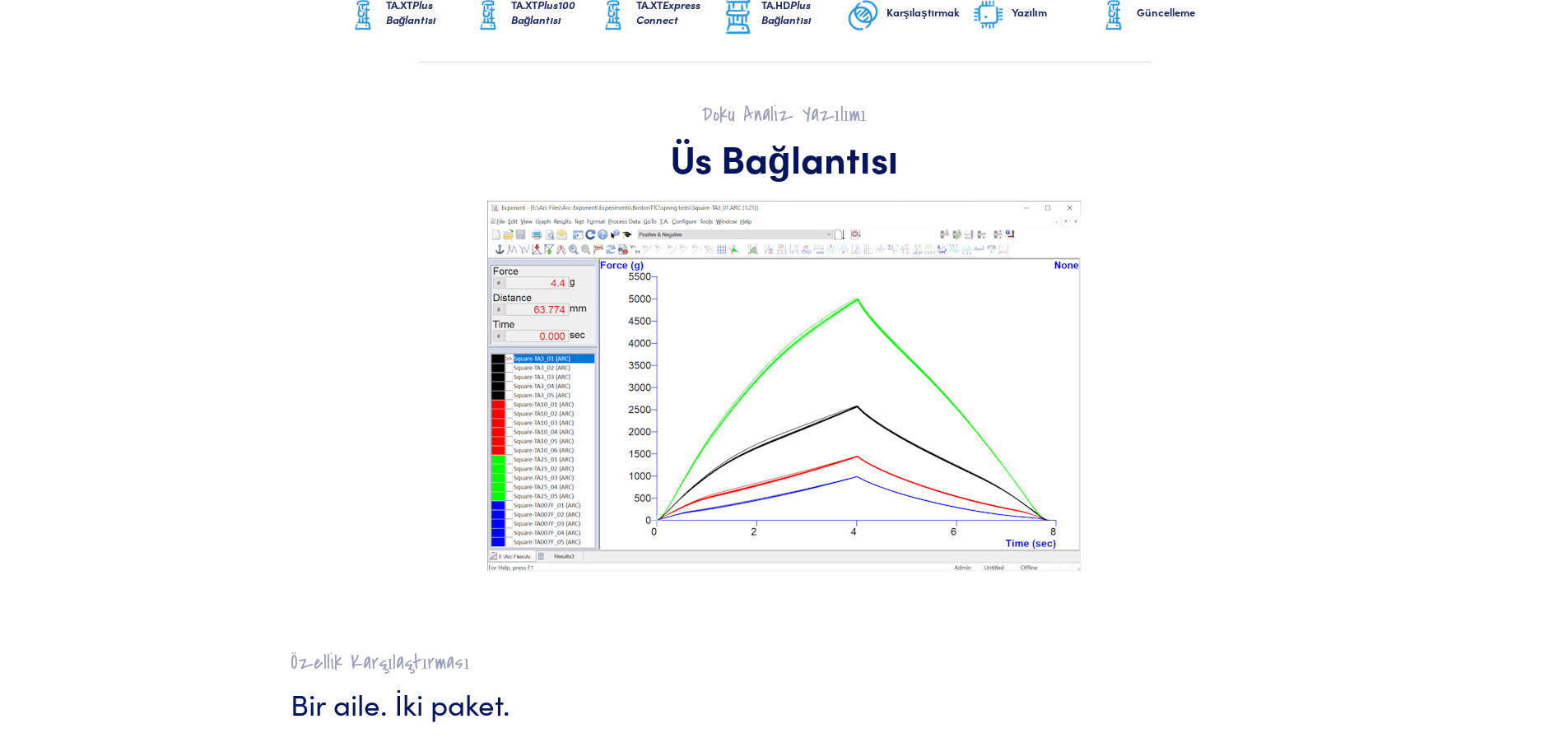
scroll to position [0, 0]
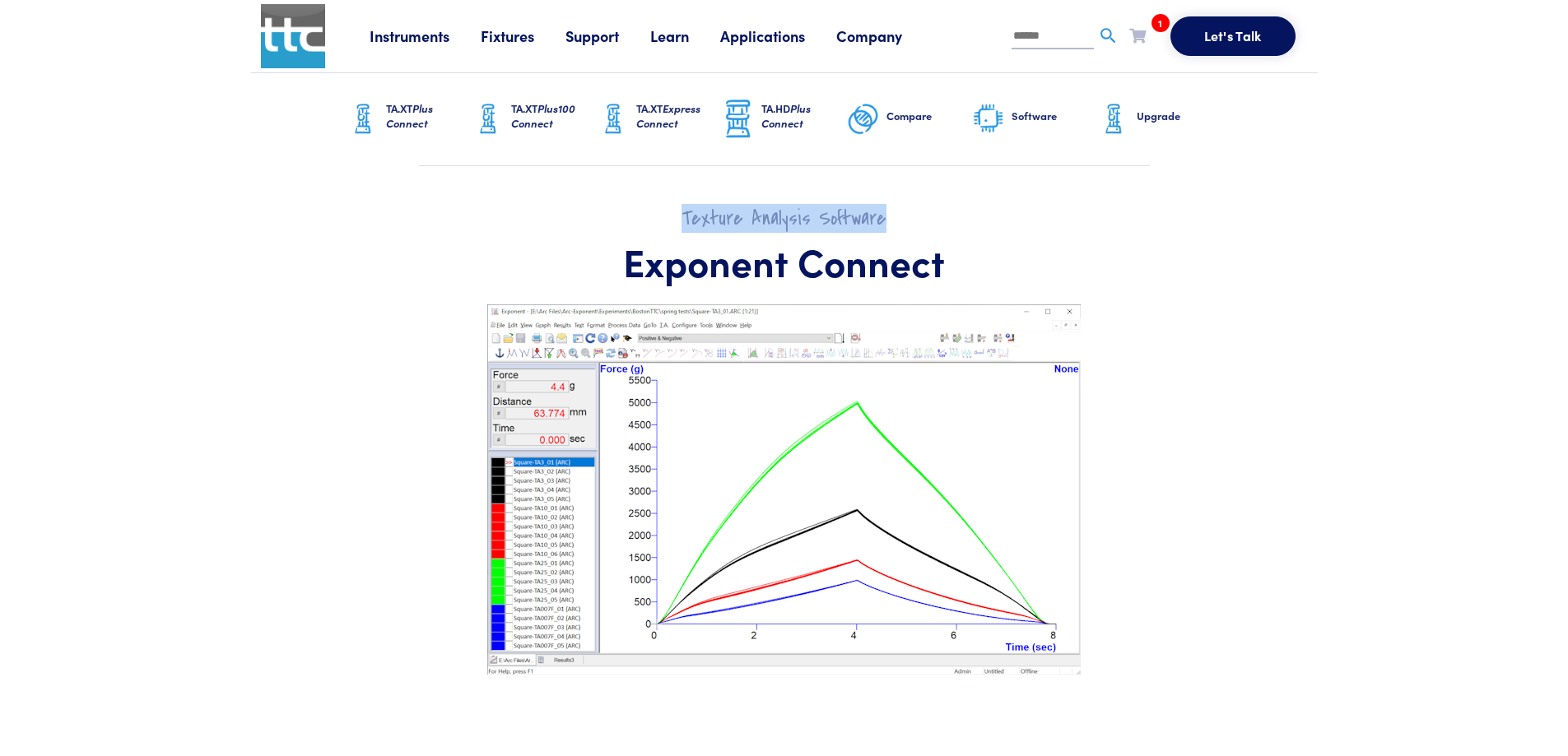
drag, startPoint x: 686, startPoint y: 222, endPoint x: 885, endPoint y: 216, distance: 199.1
click at [885, 216] on h2 "Texture Analysis Software" at bounding box center [784, 218] width 988 height 25
copy h2 "Texture Analysis Software"
